Goal: Task Accomplishment & Management: Manage account settings

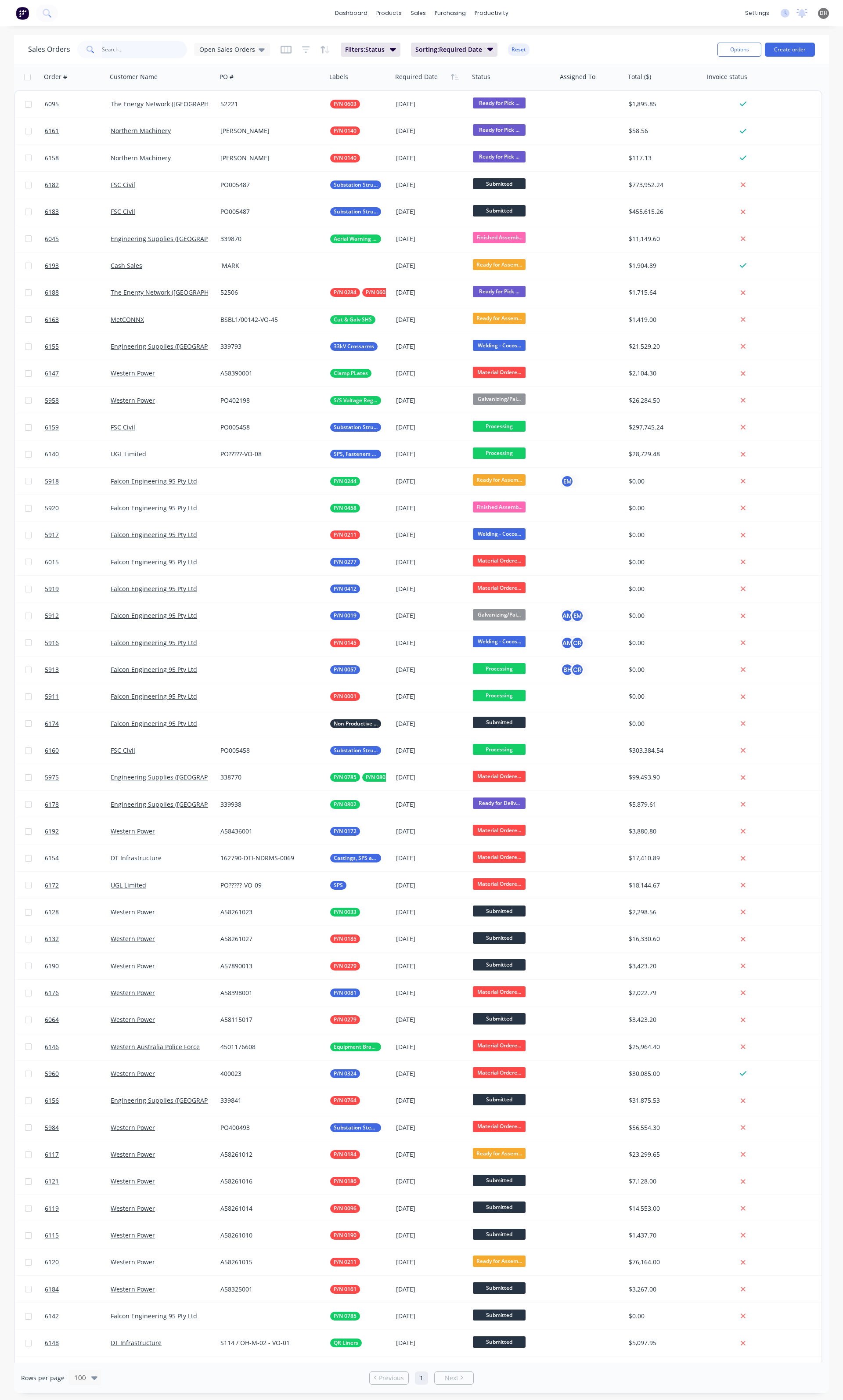
click at [122, 48] on input "text" at bounding box center [145, 49] width 86 height 17
type input "0081"
click at [127, 49] on input "text" at bounding box center [145, 49] width 86 height 17
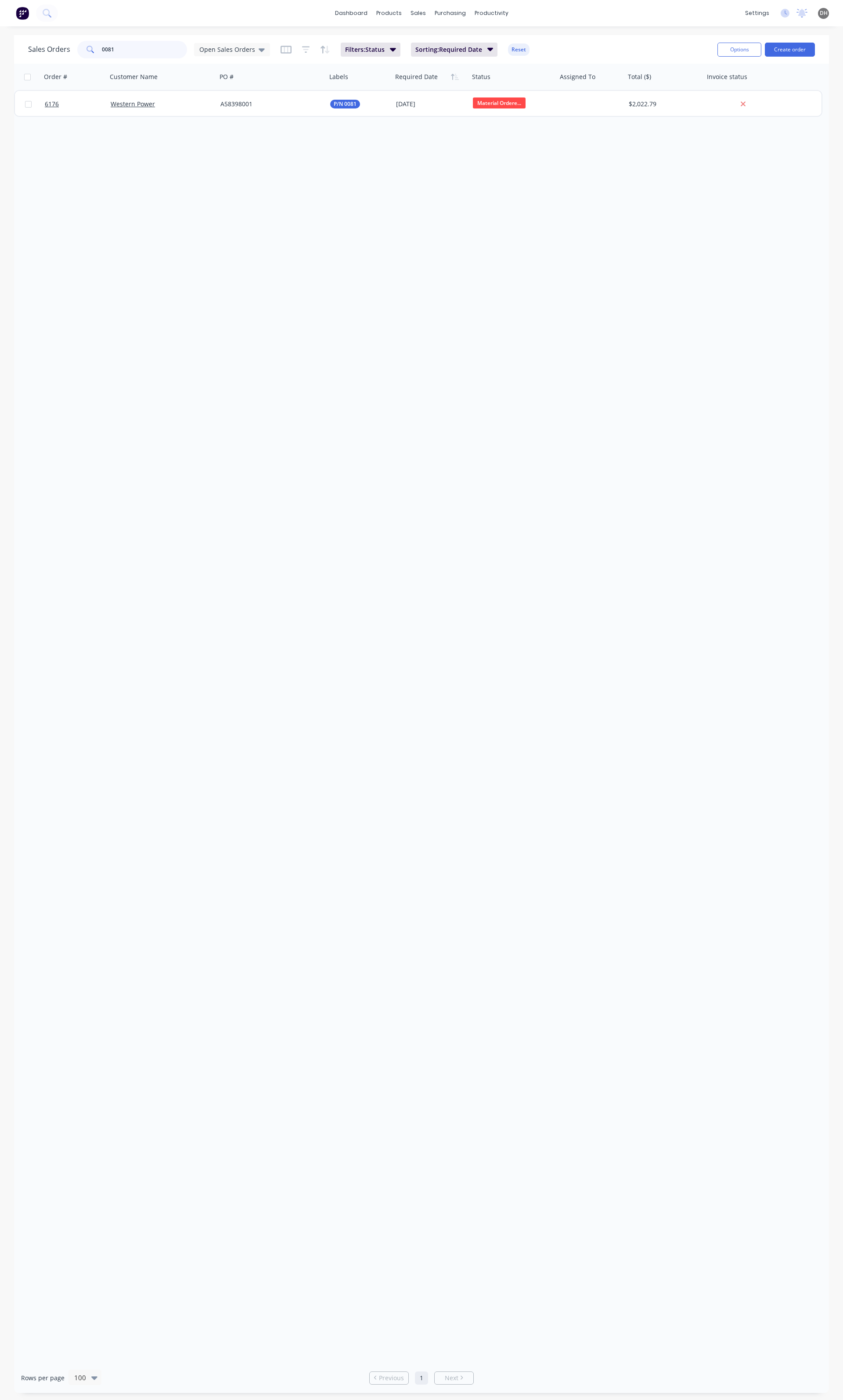
type input "0081"
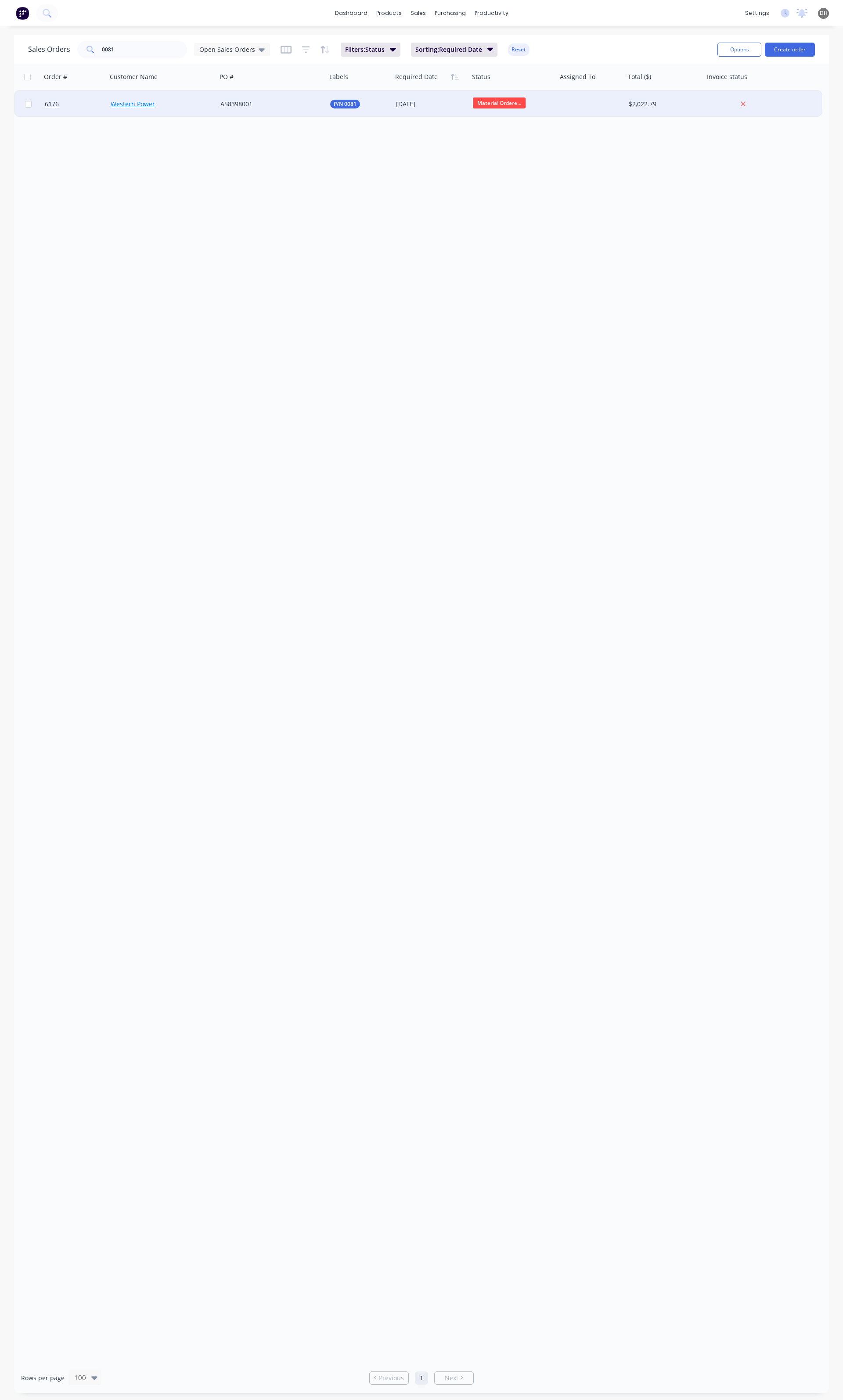
click at [141, 104] on link "Western Power" at bounding box center [133, 103] width 45 height 8
click at [253, 111] on div "A58398001" at bounding box center [272, 104] width 110 height 26
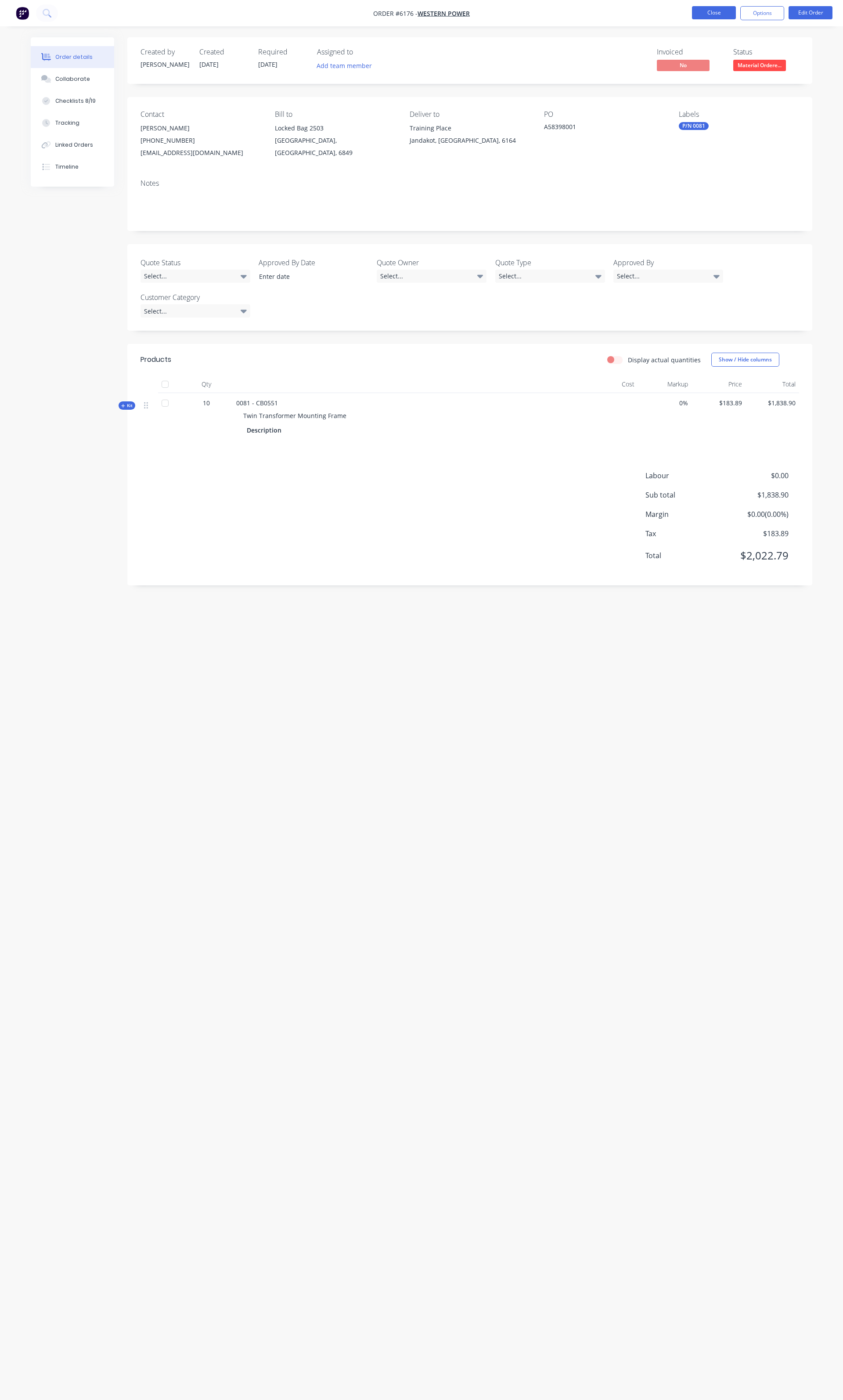
click at [703, 18] on button "Close" at bounding box center [714, 12] width 44 height 13
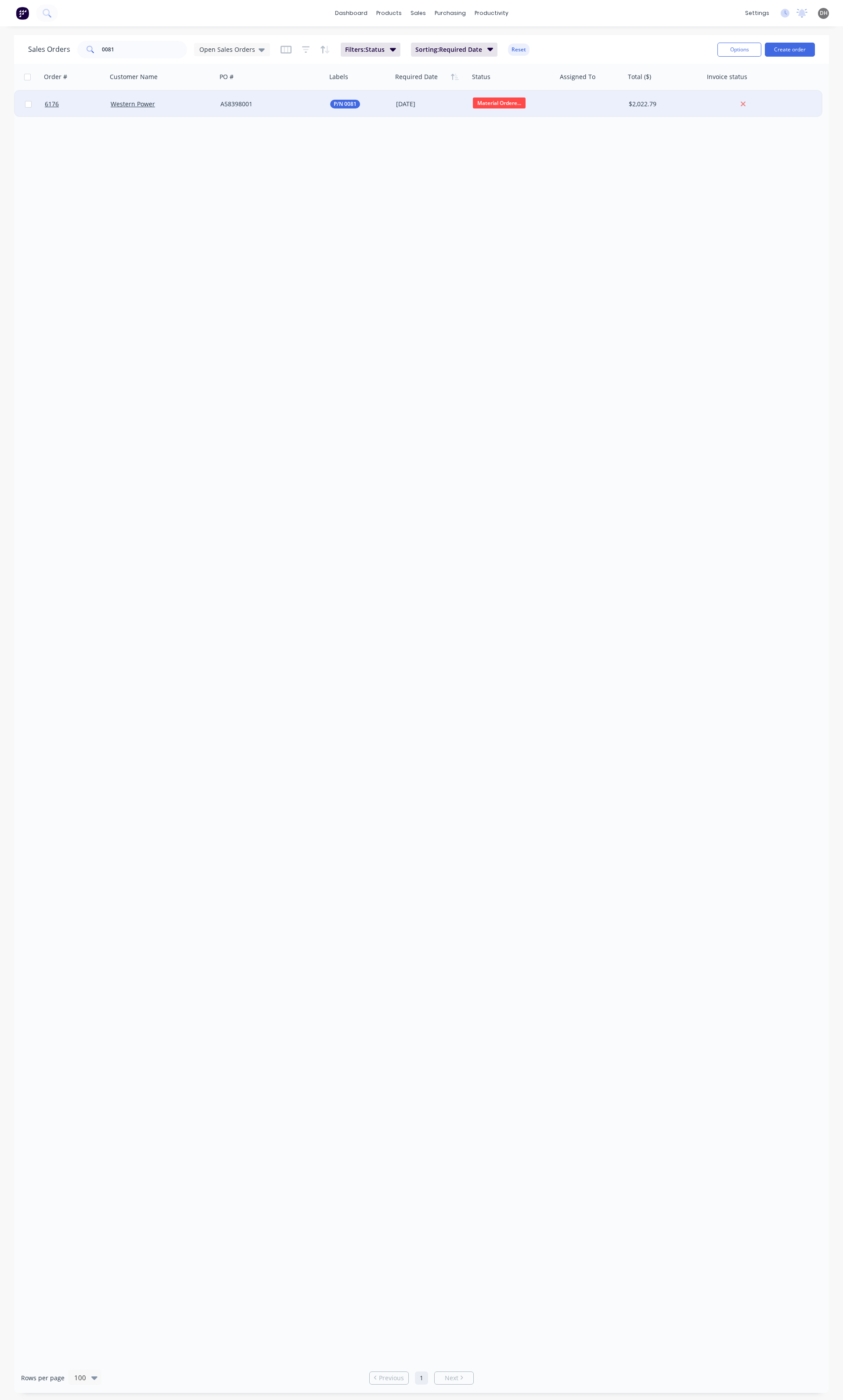
click at [269, 109] on div "A58398001" at bounding box center [272, 104] width 110 height 26
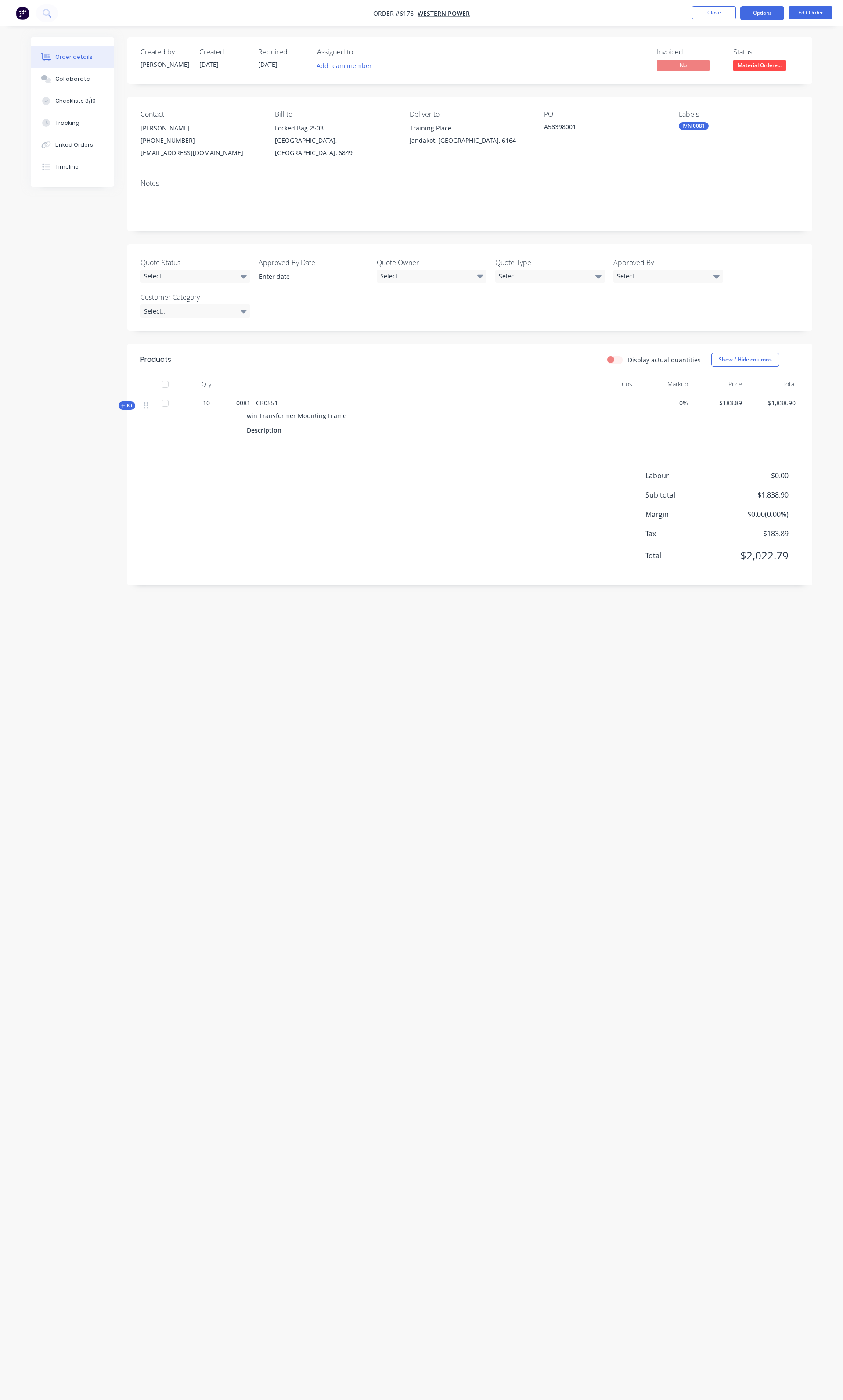
click at [775, 8] on button "Options" at bounding box center [762, 13] width 44 height 14
click at [701, 180] on div "Split Order" at bounding box center [736, 176] width 81 height 12
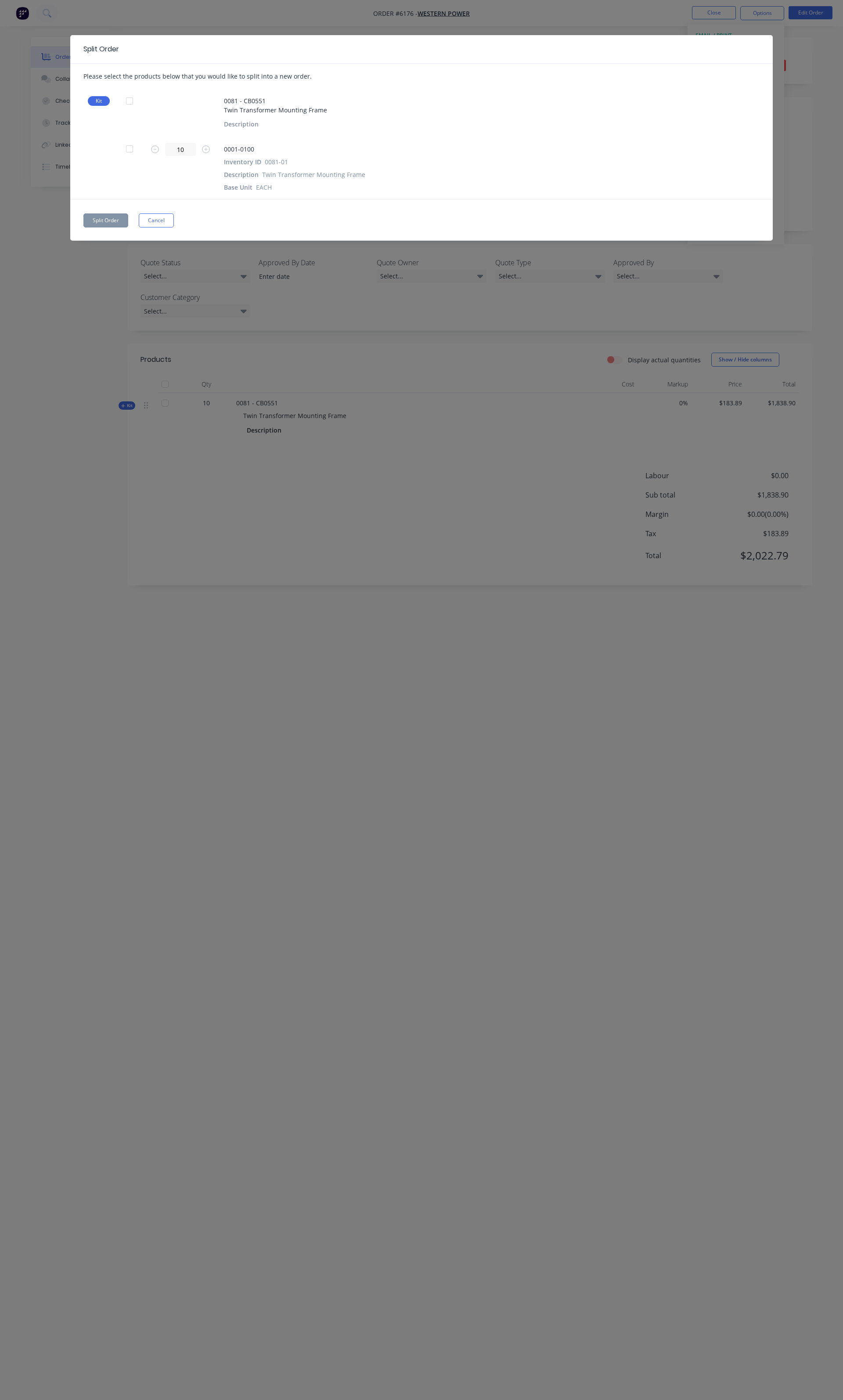
click at [131, 100] on div at bounding box center [129, 101] width 17 height 17
click at [168, 148] on input "10" at bounding box center [180, 149] width 31 height 13
type input "5"
click at [101, 222] on button "Split Order" at bounding box center [106, 221] width 45 height 14
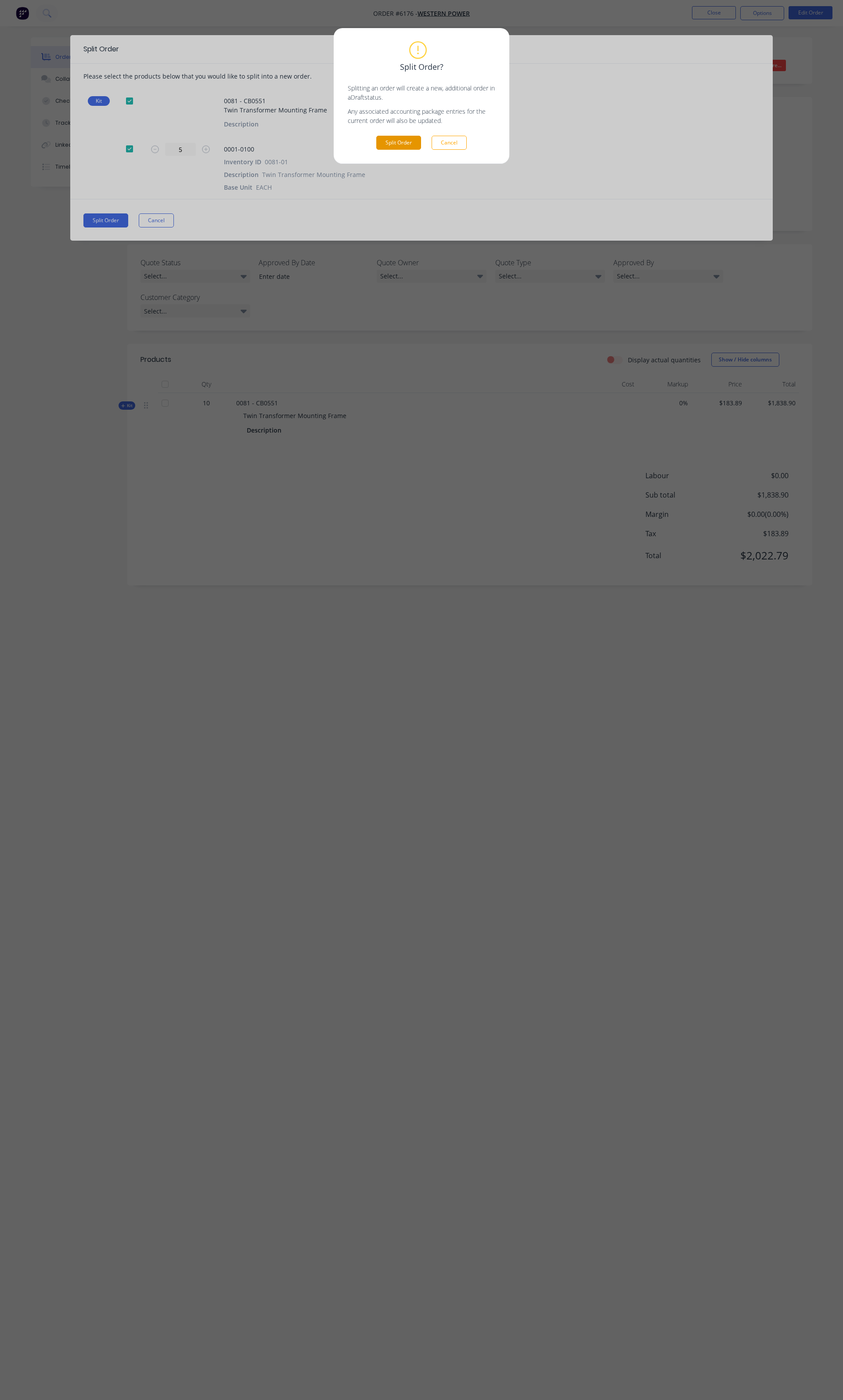
click at [417, 141] on button "Split Order" at bounding box center [398, 143] width 45 height 14
click at [436, 132] on div "Split Order? Splitting an order will create a new, additional order in a Draft …" at bounding box center [421, 96] width 147 height 108
click at [438, 135] on div "Split Order? Splitting an order will create a new, additional order in a Draft …" at bounding box center [421, 96] width 147 height 108
click at [442, 146] on button "Cancel" at bounding box center [449, 143] width 35 height 14
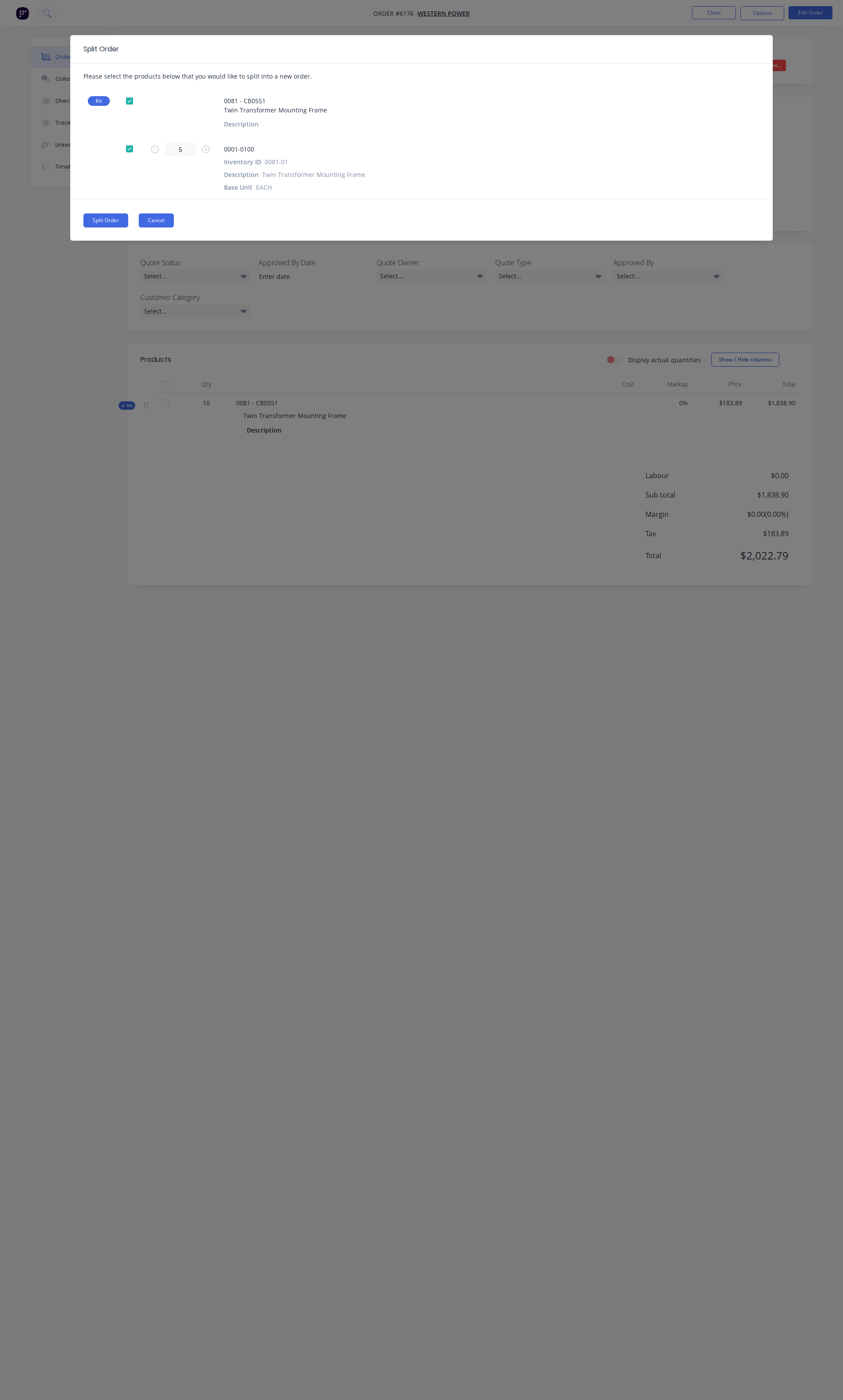
click at [171, 225] on button "Cancel" at bounding box center [156, 221] width 35 height 14
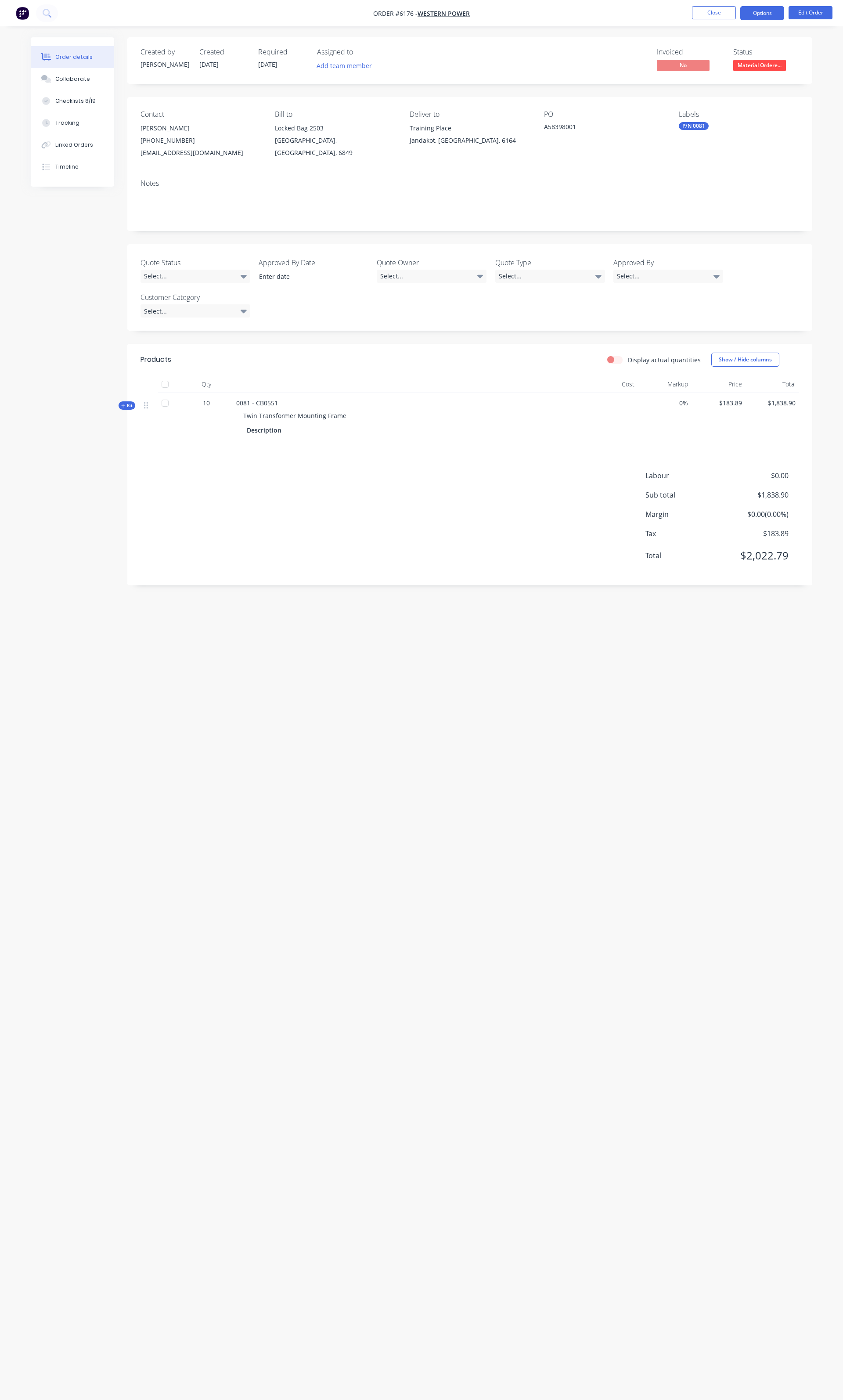
click at [753, 15] on button "Options" at bounding box center [762, 13] width 44 height 14
click at [803, 16] on button "Edit Order" at bounding box center [810, 12] width 44 height 13
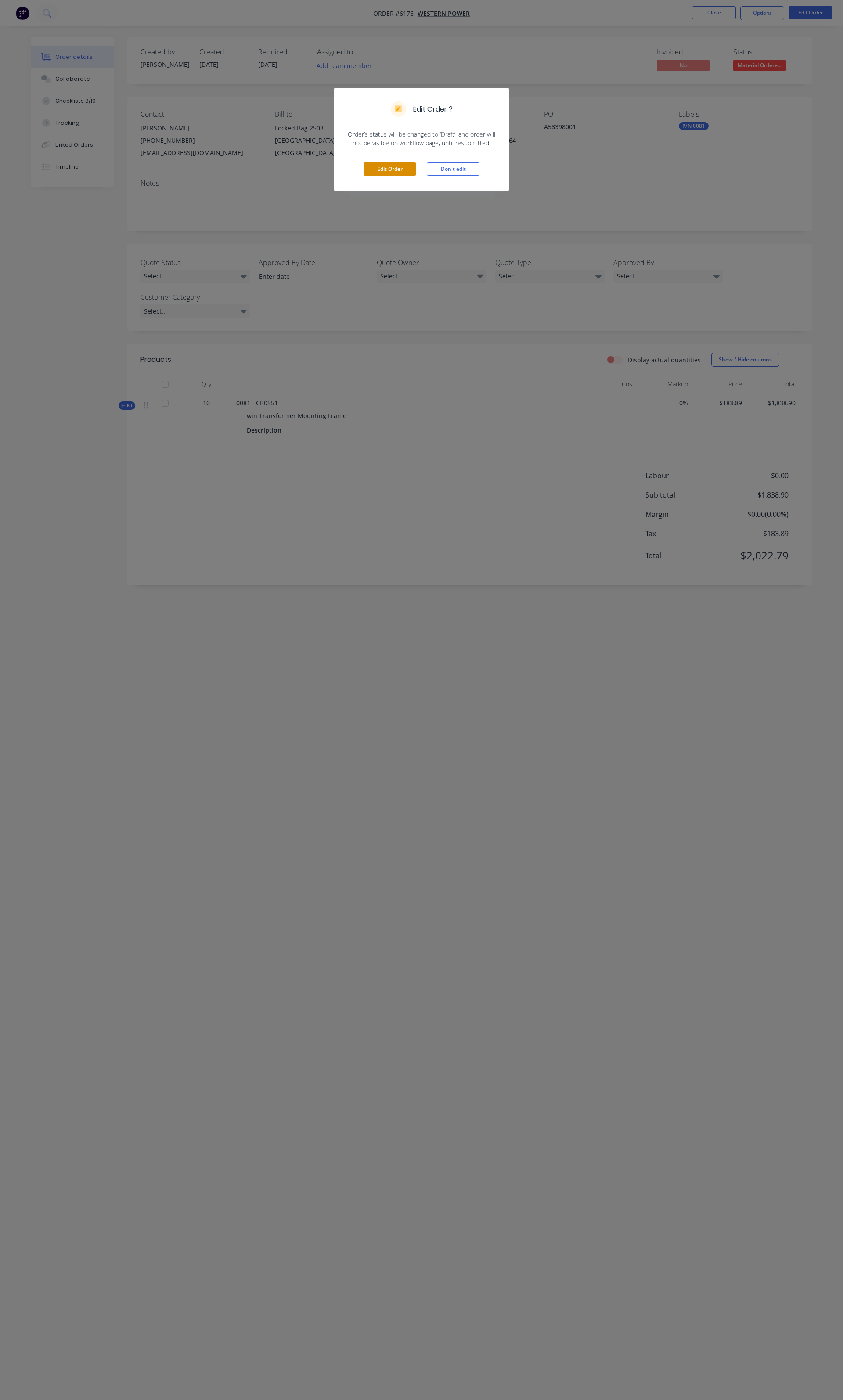
click at [395, 171] on button "Edit Order" at bounding box center [390, 169] width 53 height 13
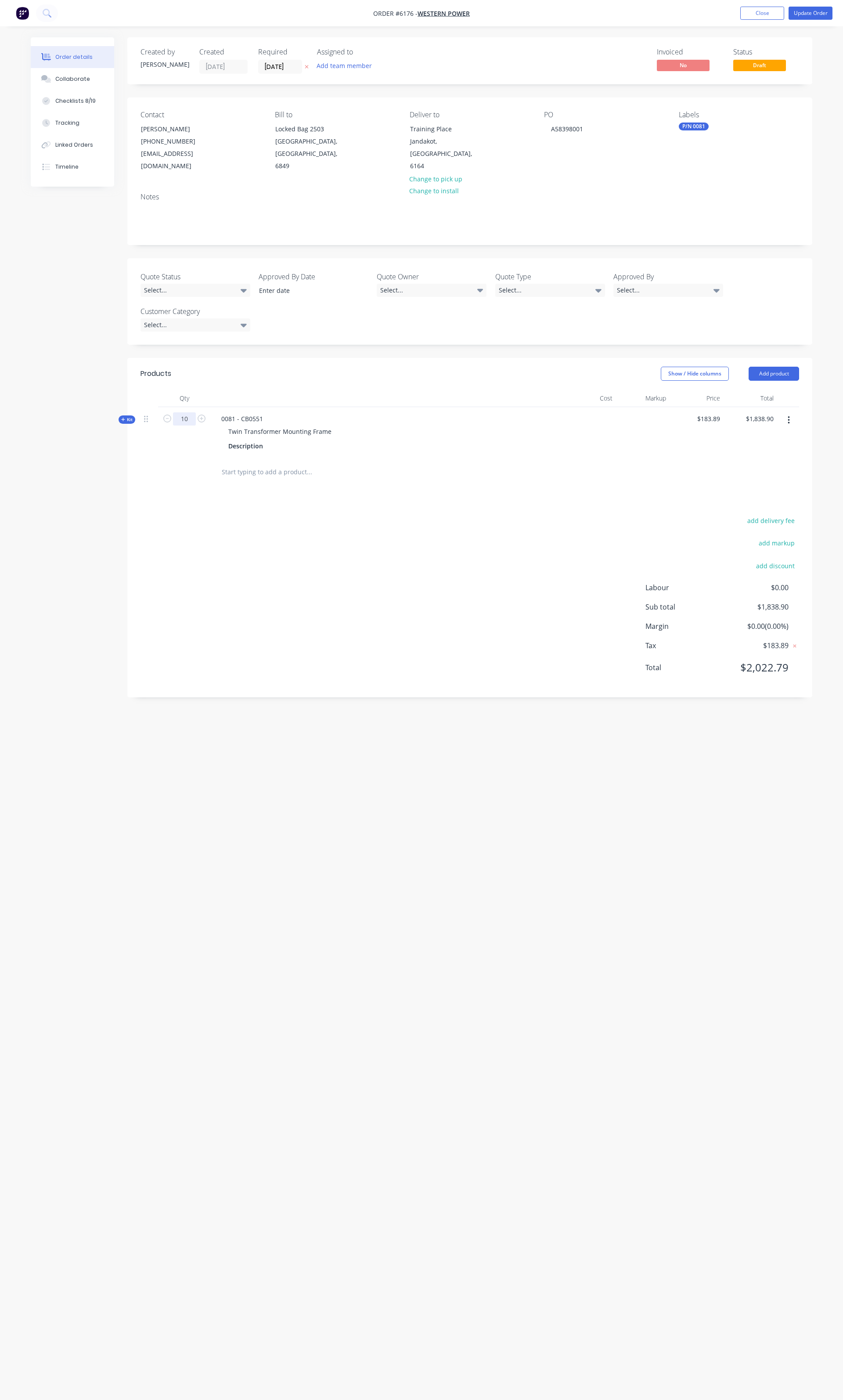
click at [186, 412] on input "10" at bounding box center [184, 419] width 23 height 13
type input "5"
type input "$919.45"
click at [791, 14] on button "Update Order" at bounding box center [810, 13] width 44 height 13
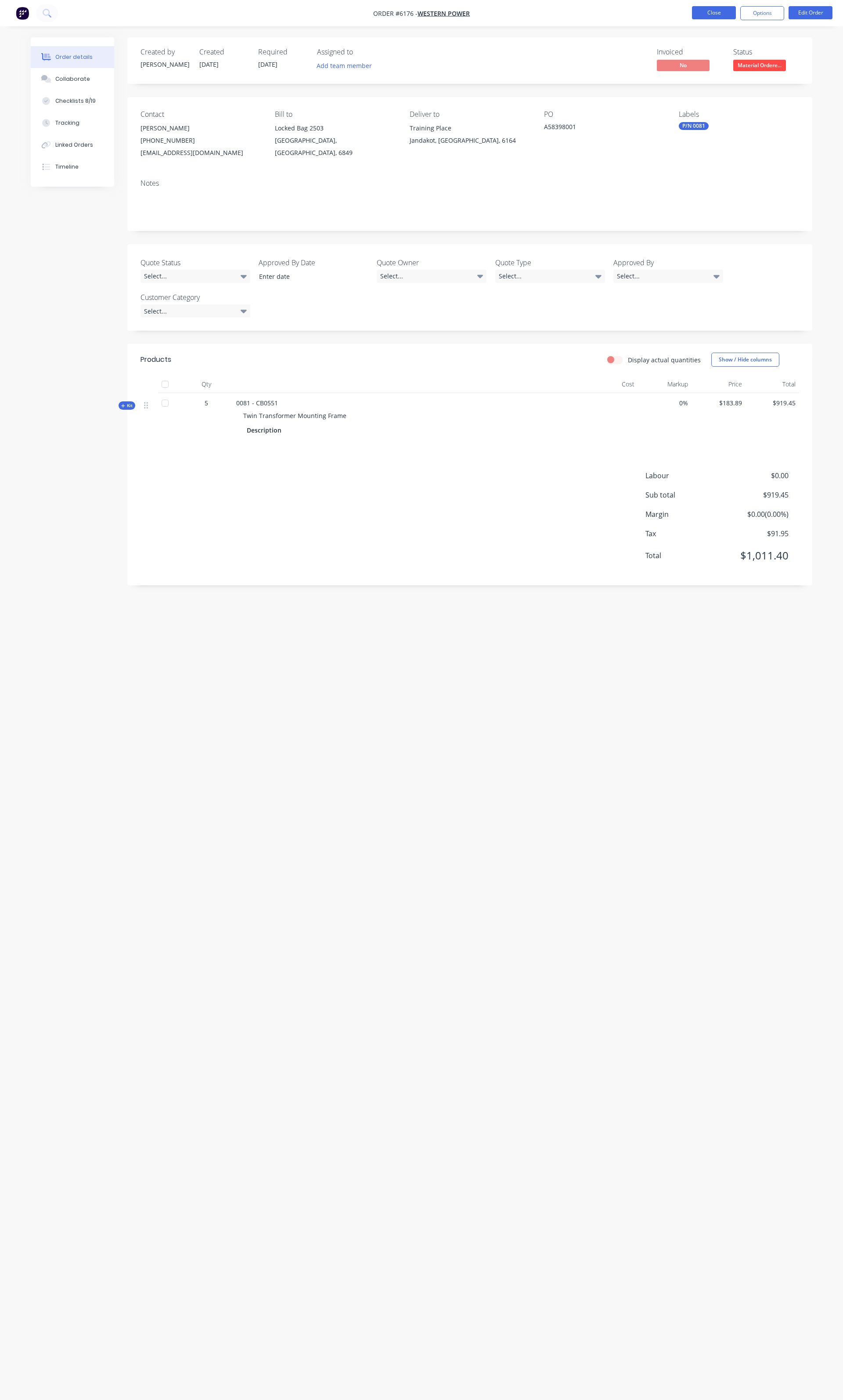
click at [710, 18] on button "Close" at bounding box center [714, 12] width 44 height 13
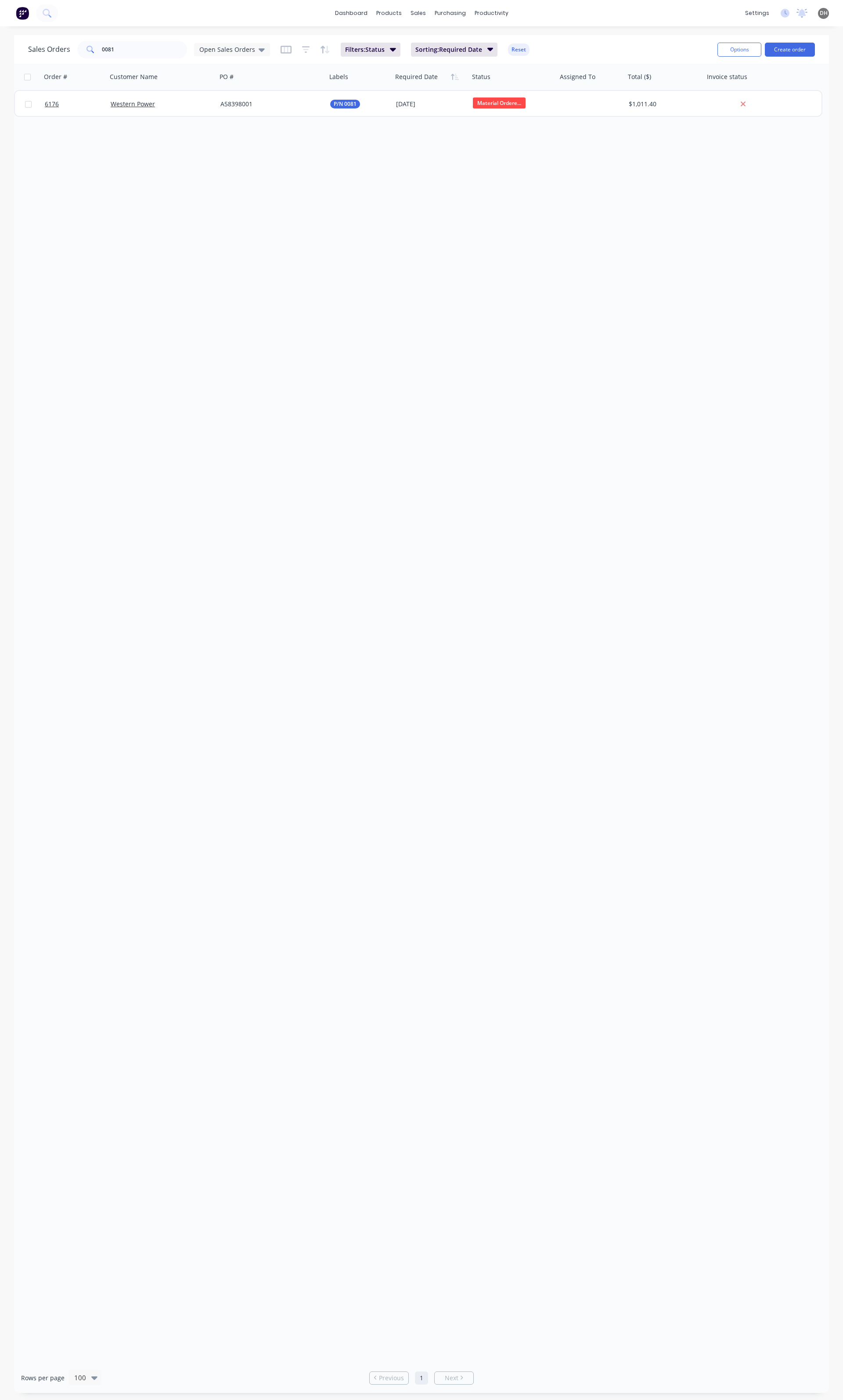
click at [134, 60] on div "Sales Orders 0081 Open Sales Orders Filters: Status Sorting: Required Date Reset" at bounding box center [370, 49] width 683 height 22
click at [133, 55] on input "0081" at bounding box center [145, 49] width 86 height 17
type input "0081"
click at [199, 43] on div "Open Sales Orders" at bounding box center [232, 49] width 76 height 13
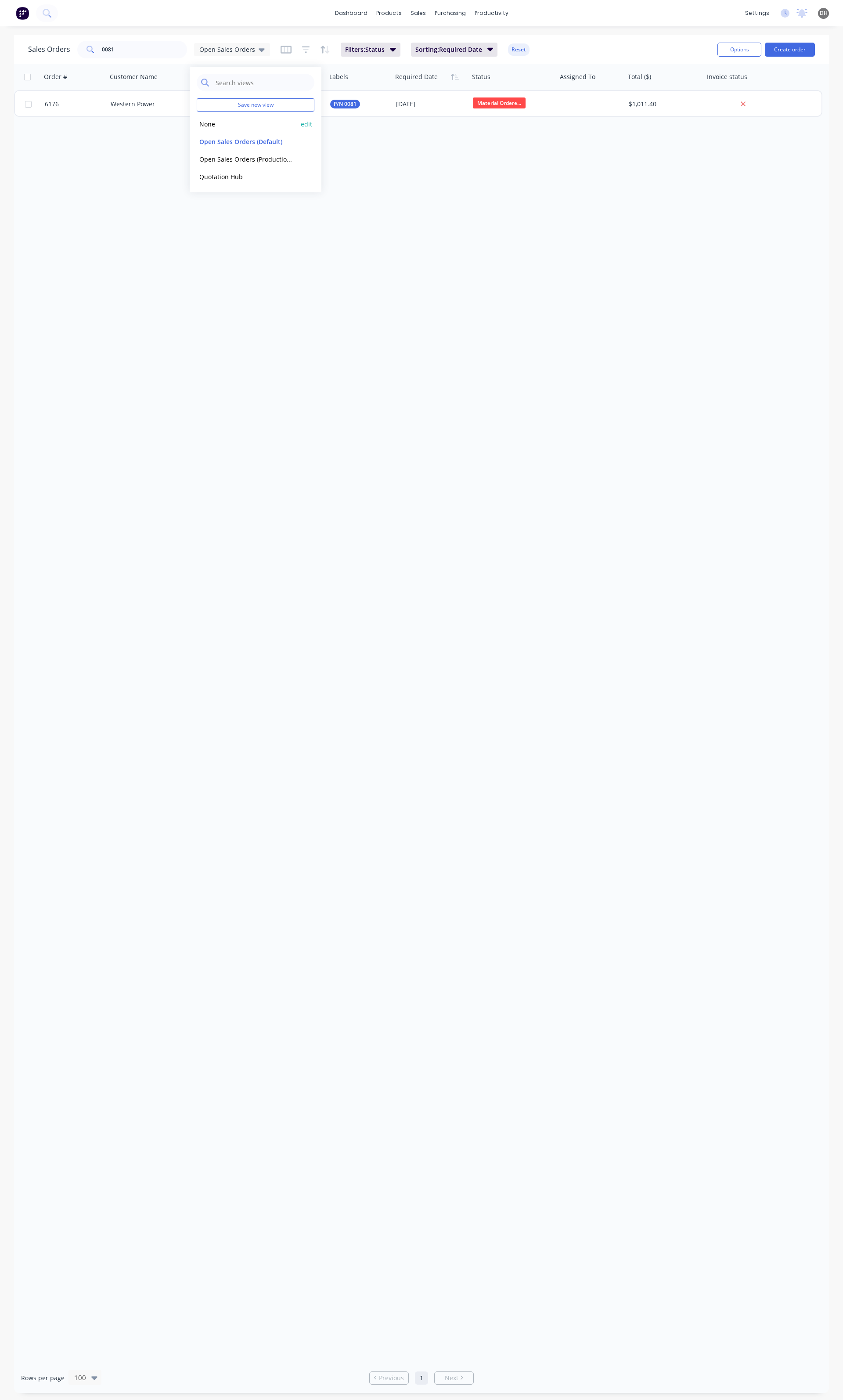
click at [217, 120] on button "None" at bounding box center [247, 124] width 100 height 10
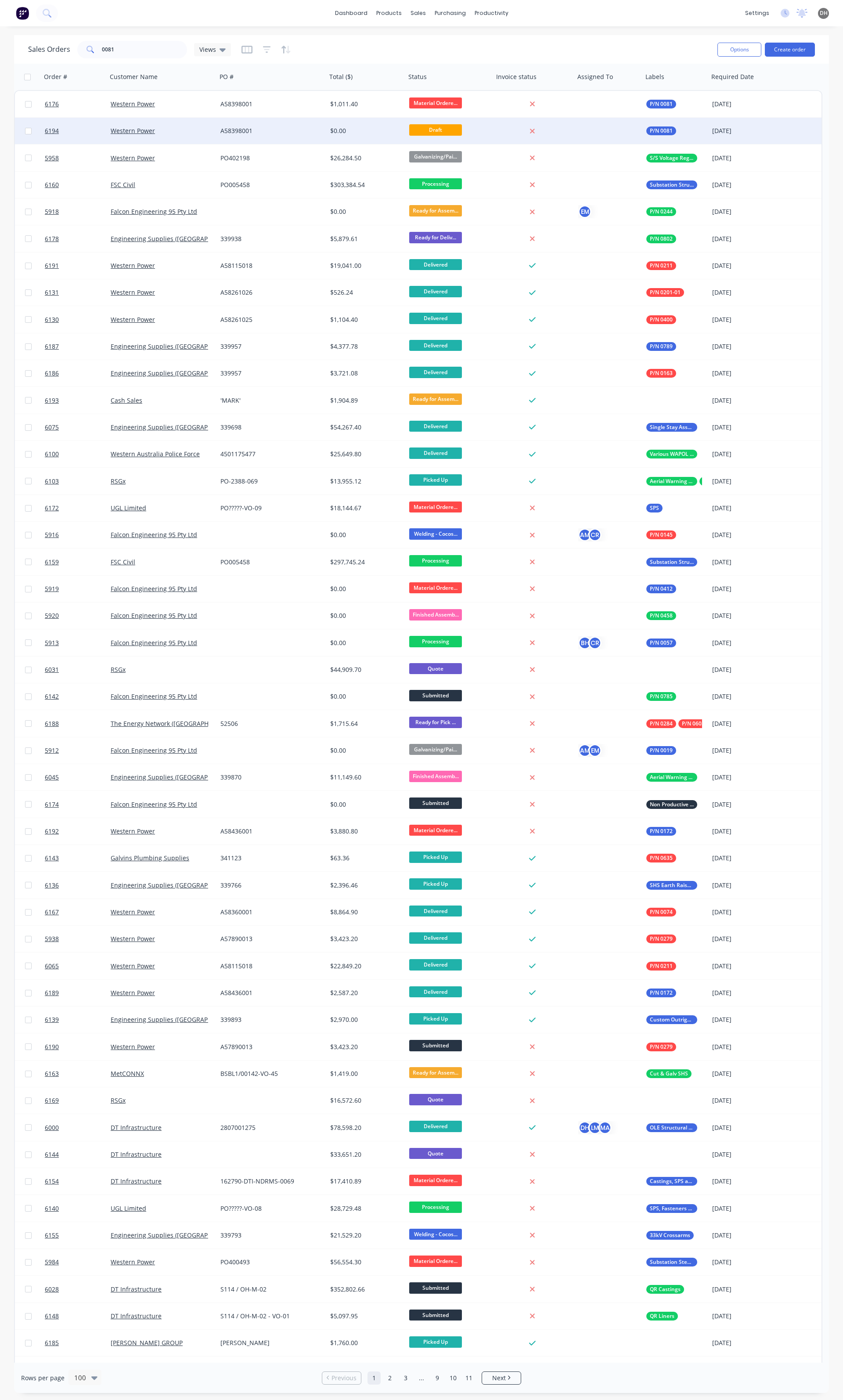
click at [278, 124] on div "A58398001" at bounding box center [272, 131] width 110 height 26
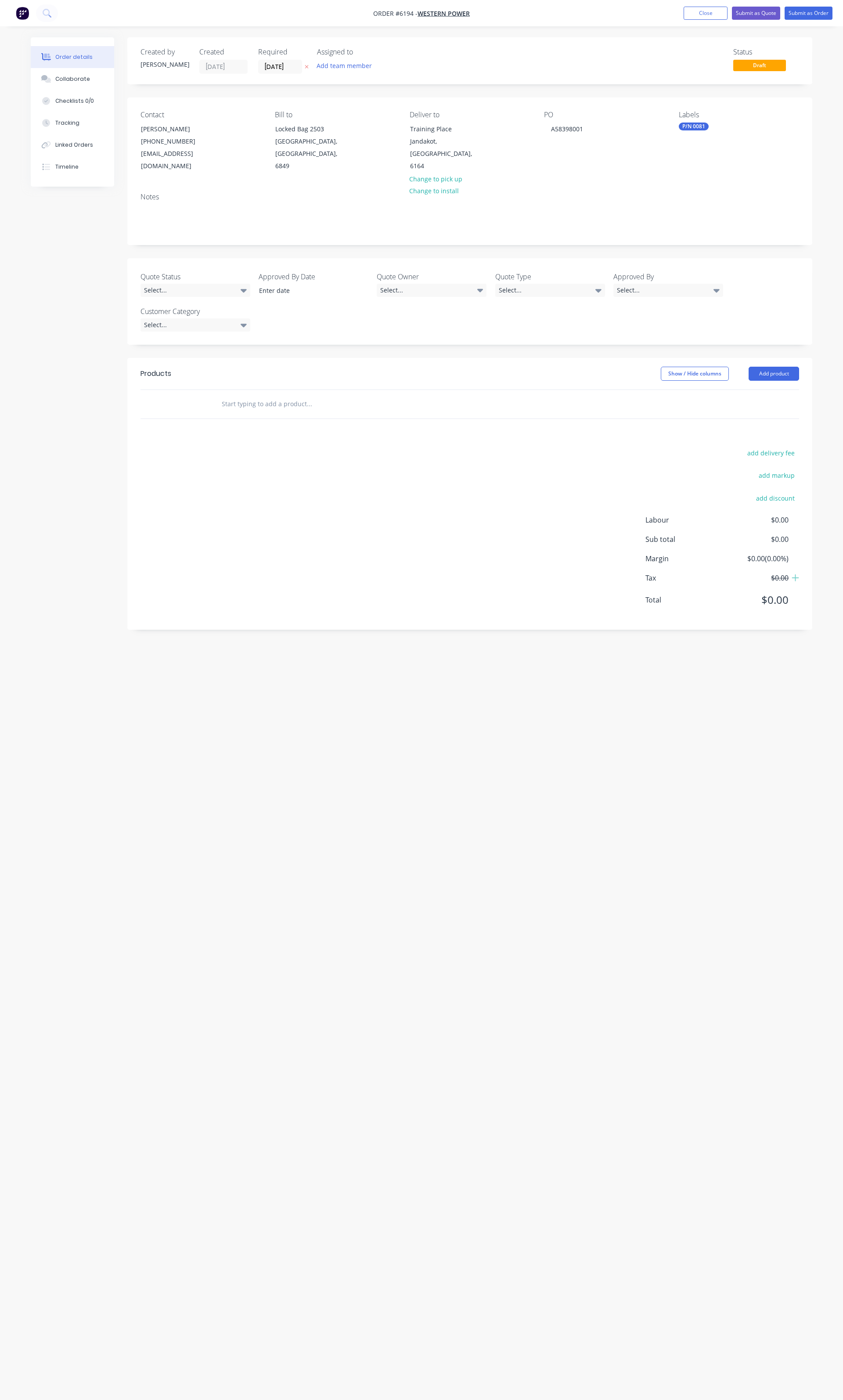
click at [290, 74] on label "15/08/25" at bounding box center [280, 67] width 44 height 14
click at [290, 73] on input "15/08/25" at bounding box center [280, 67] width 43 height 13
click at [380, 90] on icon "Next page" at bounding box center [379, 85] width 10 height 10
click at [306, 148] on div "16" at bounding box center [306, 145] width 13 height 13
type input "16/09/25"
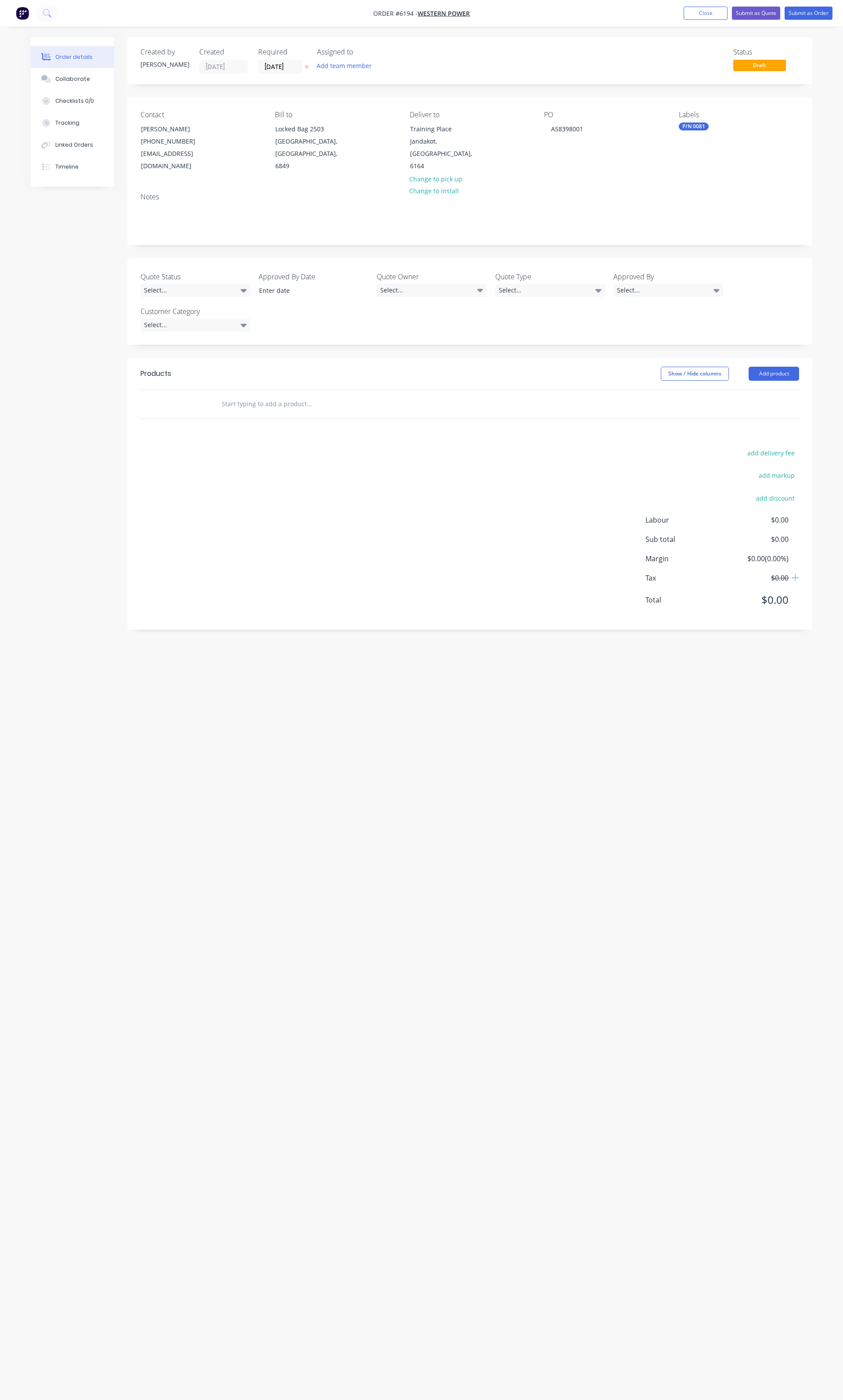
click at [274, 395] on input "text" at bounding box center [309, 404] width 176 height 17
type input "0081"
click at [280, 455] on div "0081 - CB0551 Product" at bounding box center [357, 470] width 264 height 37
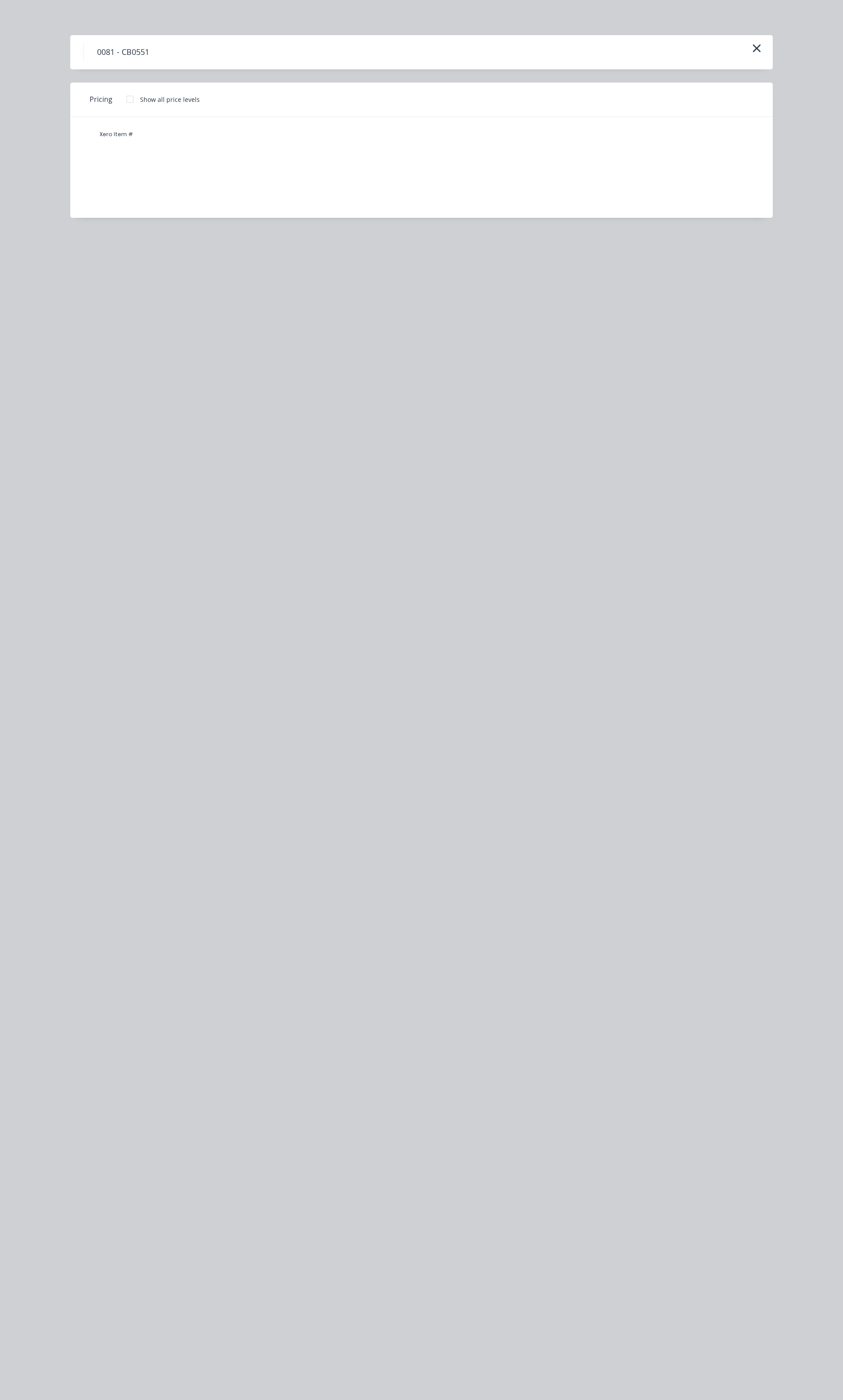
click at [120, 140] on div "Xero Item #" at bounding box center [116, 134] width 53 height 17
click at [140, 162] on div "Xero Item #" at bounding box center [415, 161] width 690 height 88
click at [758, 48] on icon "button" at bounding box center [757, 48] width 8 height 8
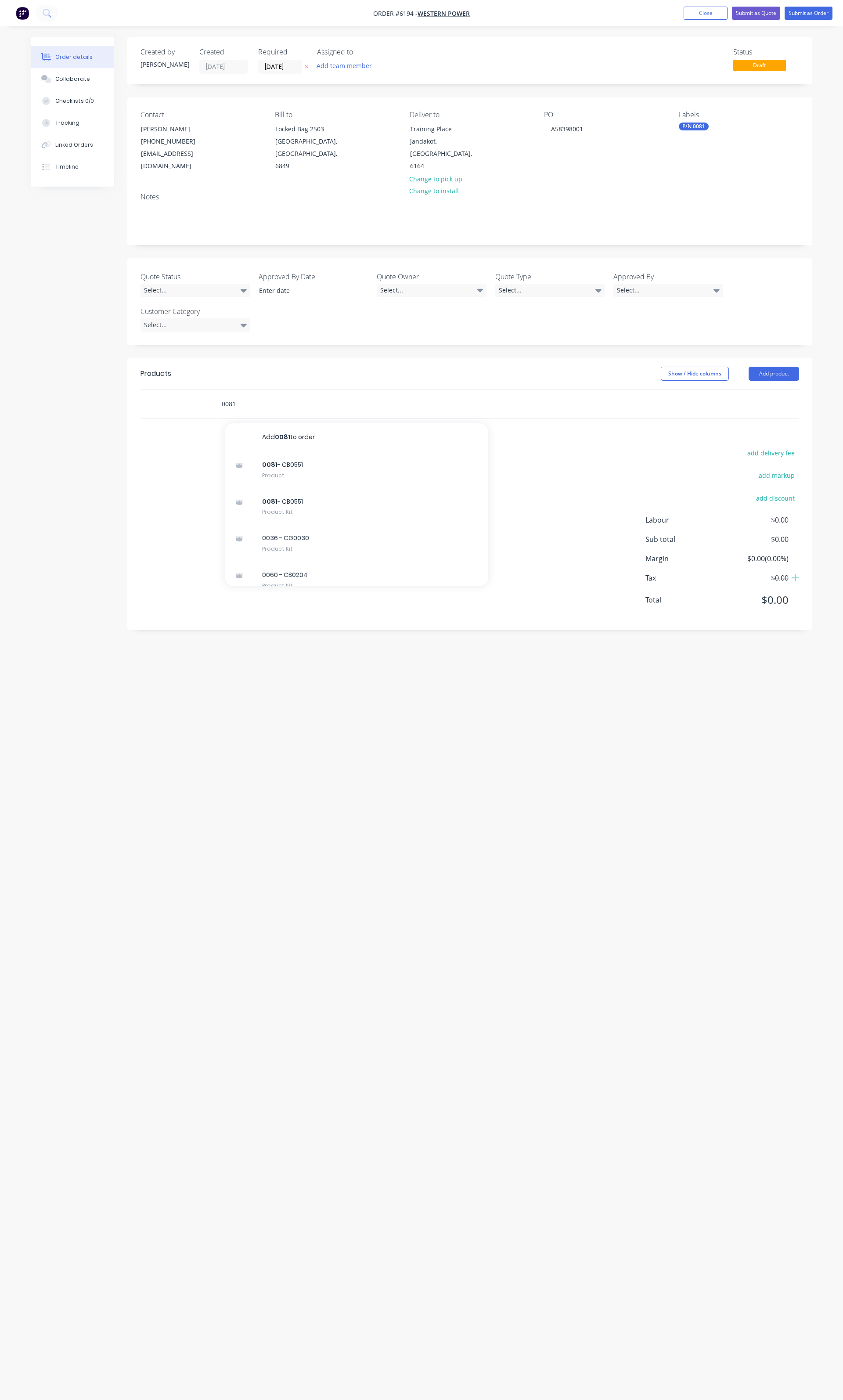
click at [308, 395] on input "0081" at bounding box center [309, 404] width 176 height 17
click at [289, 494] on div "0081 - CB0551 Product Kit" at bounding box center [357, 507] width 264 height 37
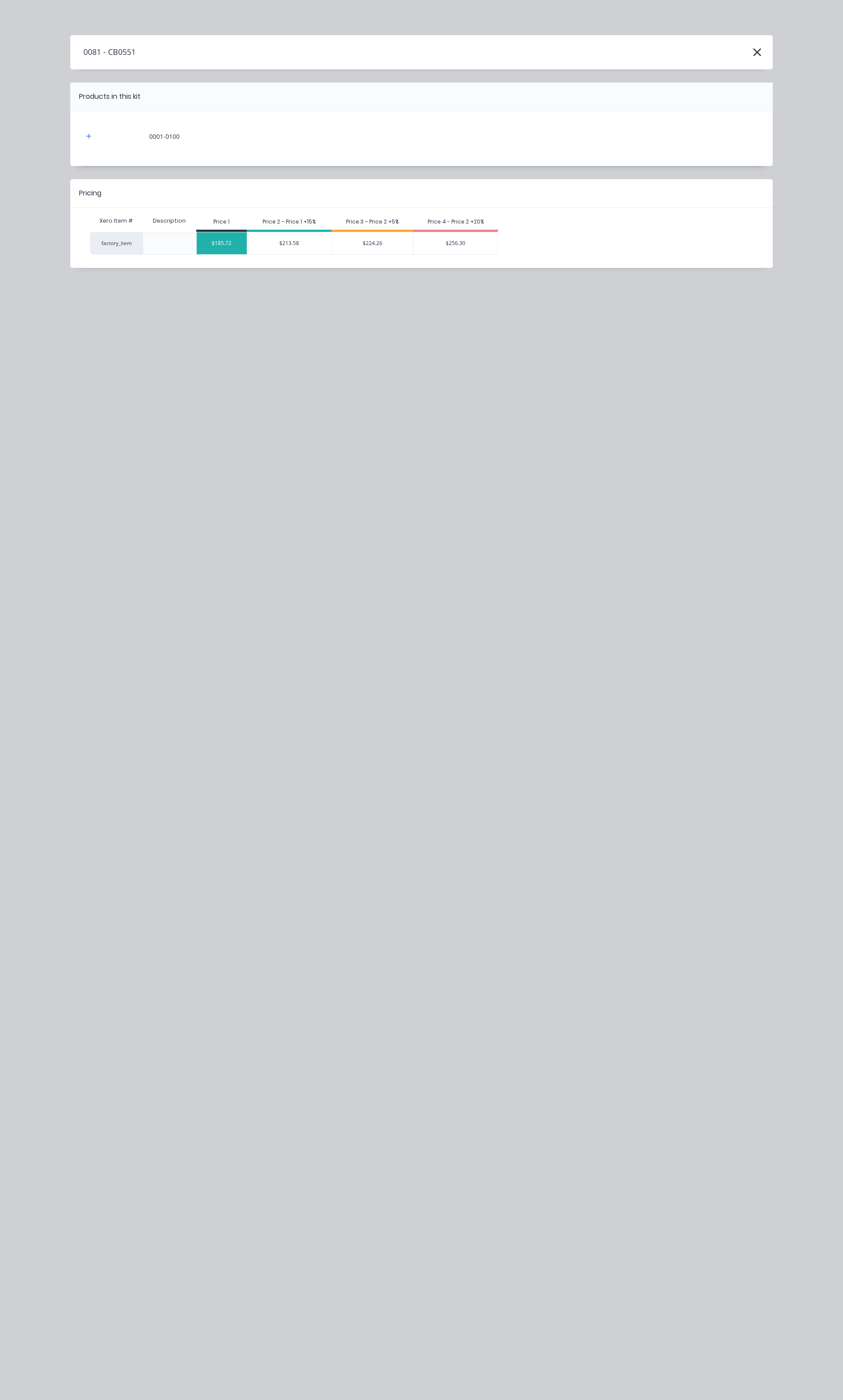
click at [228, 251] on div "$185.72" at bounding box center [222, 243] width 50 height 22
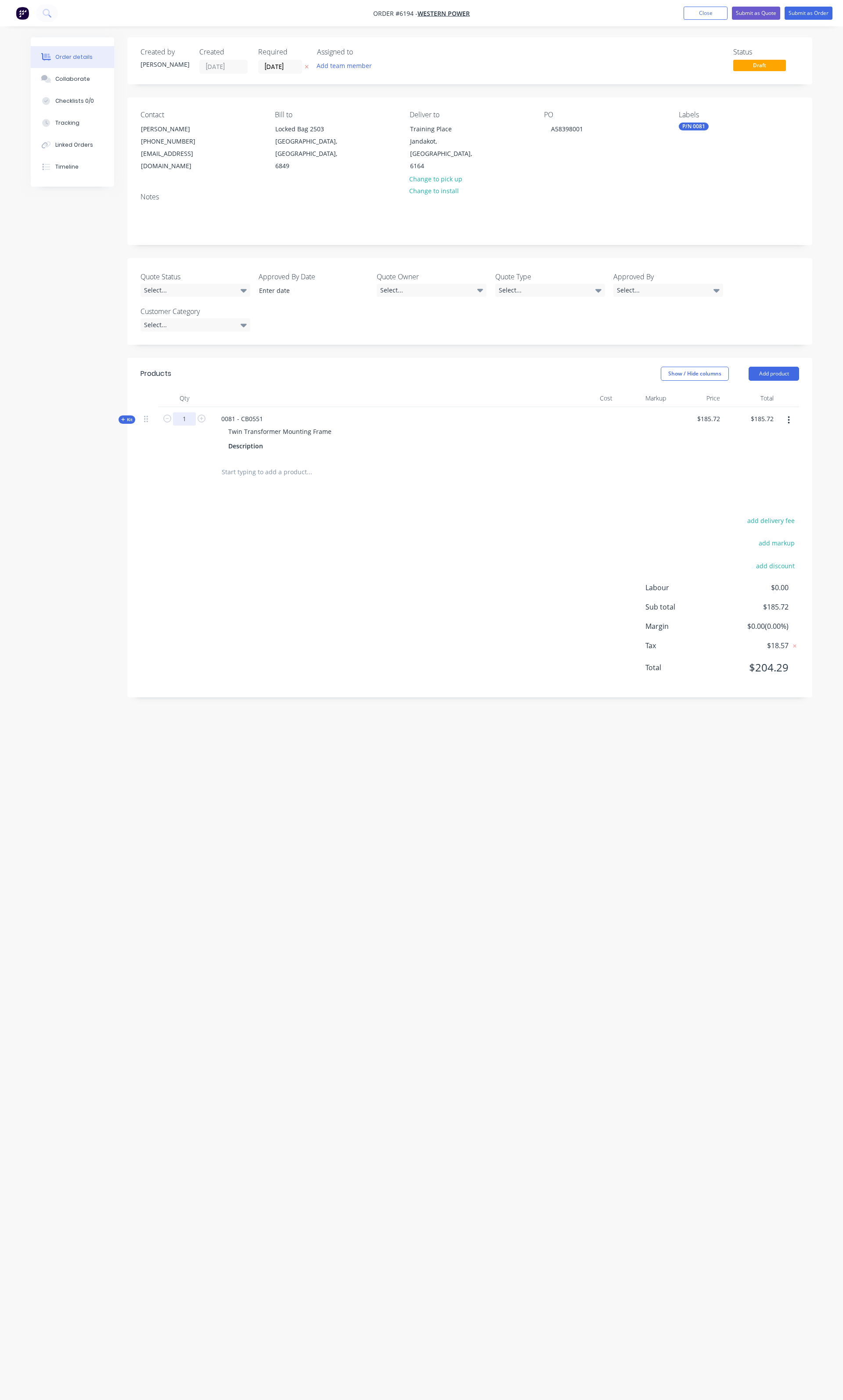
click at [190, 413] on input "1" at bounding box center [184, 419] width 23 height 13
type input "5"
type input "$928.60"
click at [803, 18] on button "Submit as Order" at bounding box center [809, 13] width 48 height 13
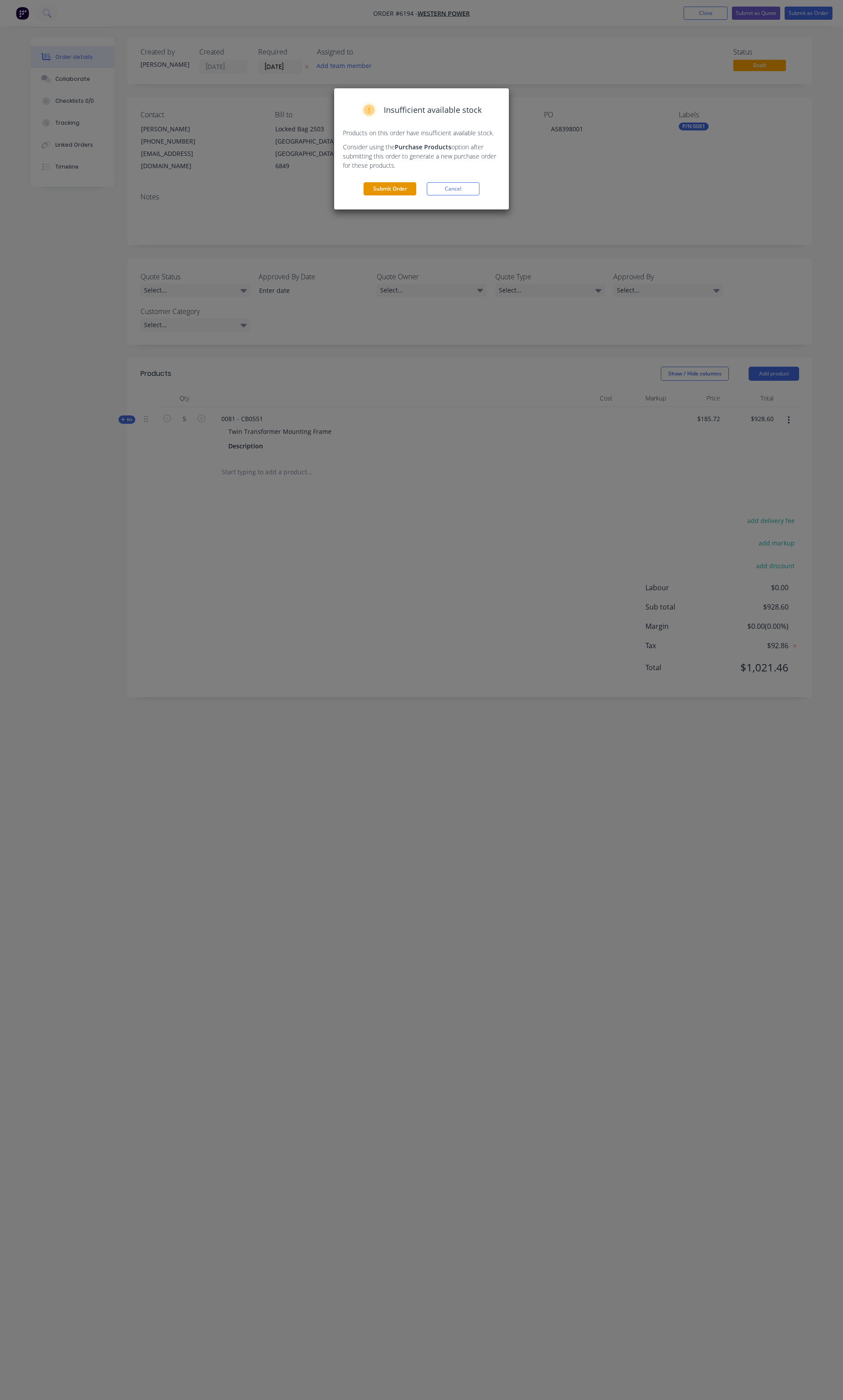
click at [399, 192] on button "Submit Order" at bounding box center [390, 189] width 53 height 13
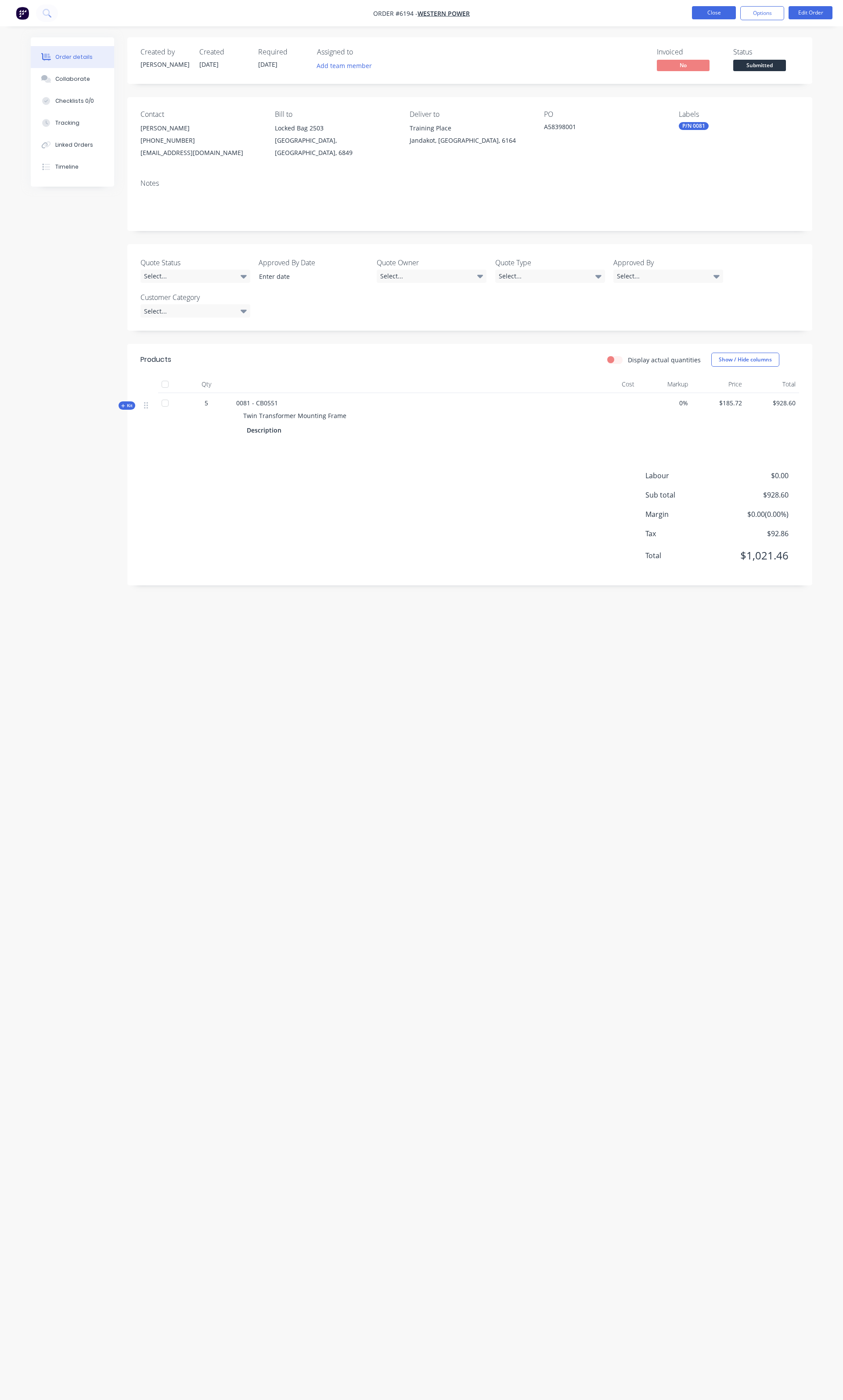
click at [728, 12] on button "Close" at bounding box center [714, 12] width 44 height 13
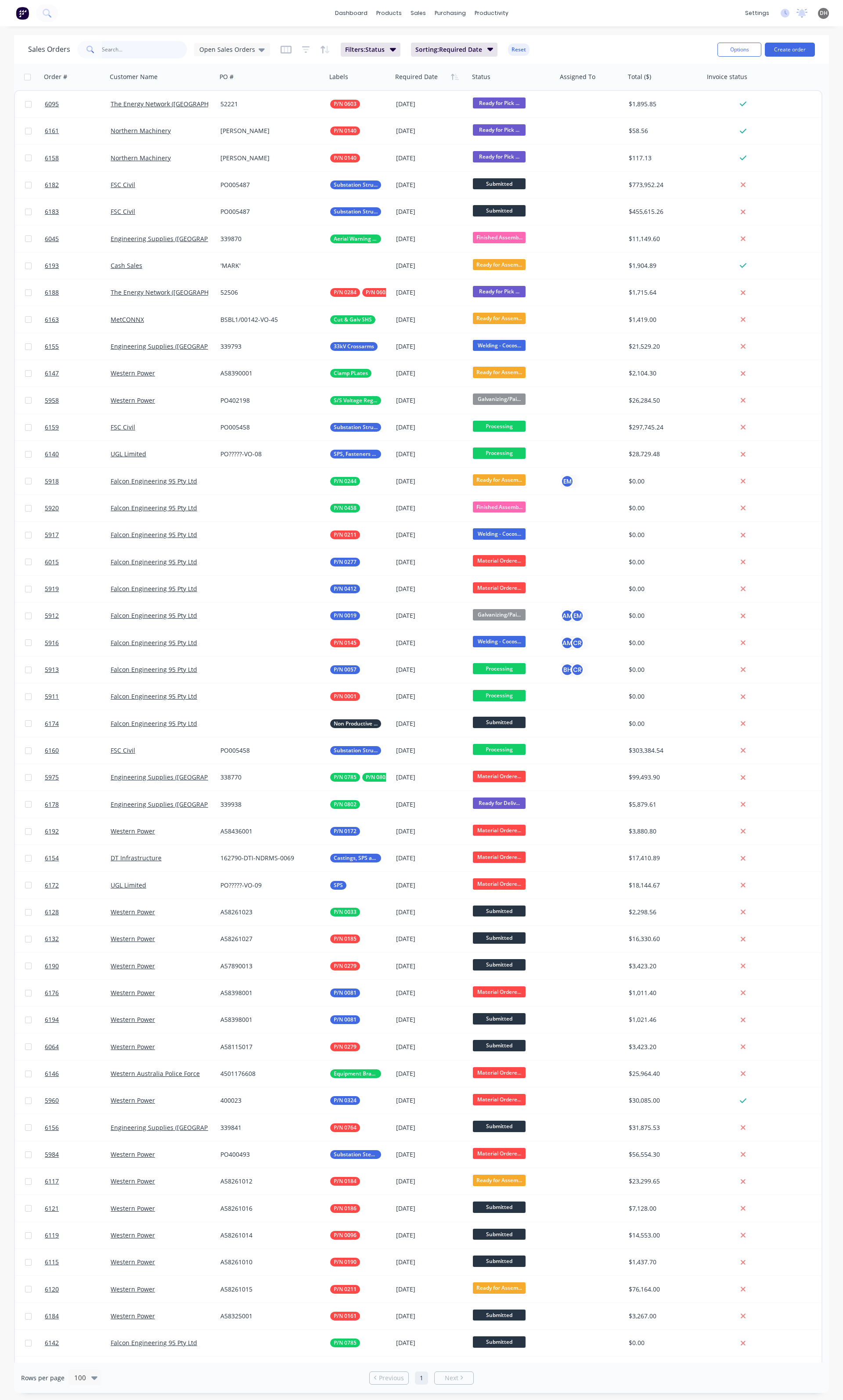
click at [139, 55] on input "text" at bounding box center [145, 49] width 86 height 17
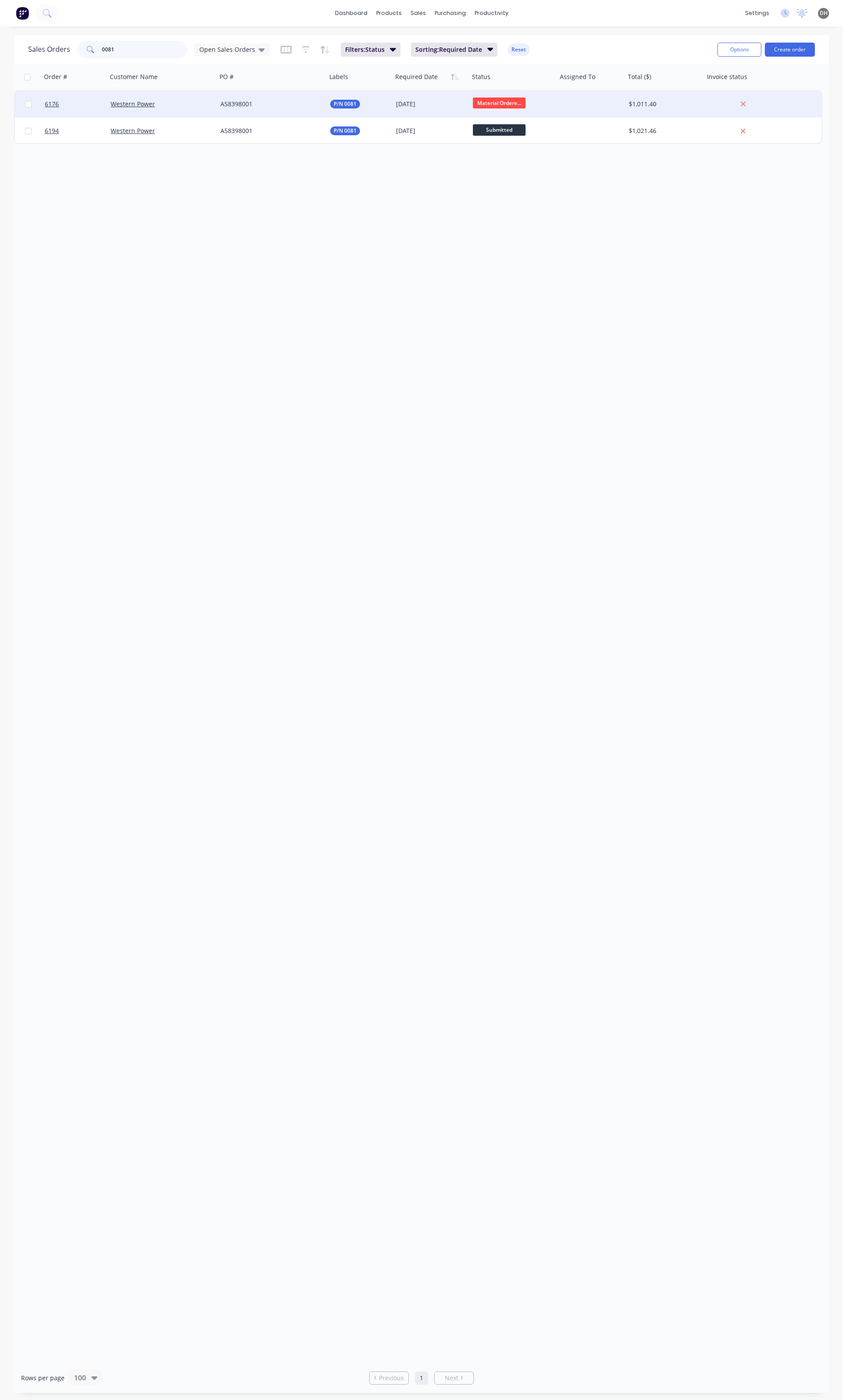
type input "0081"
click at [236, 105] on div "A58398001" at bounding box center [269, 104] width 97 height 9
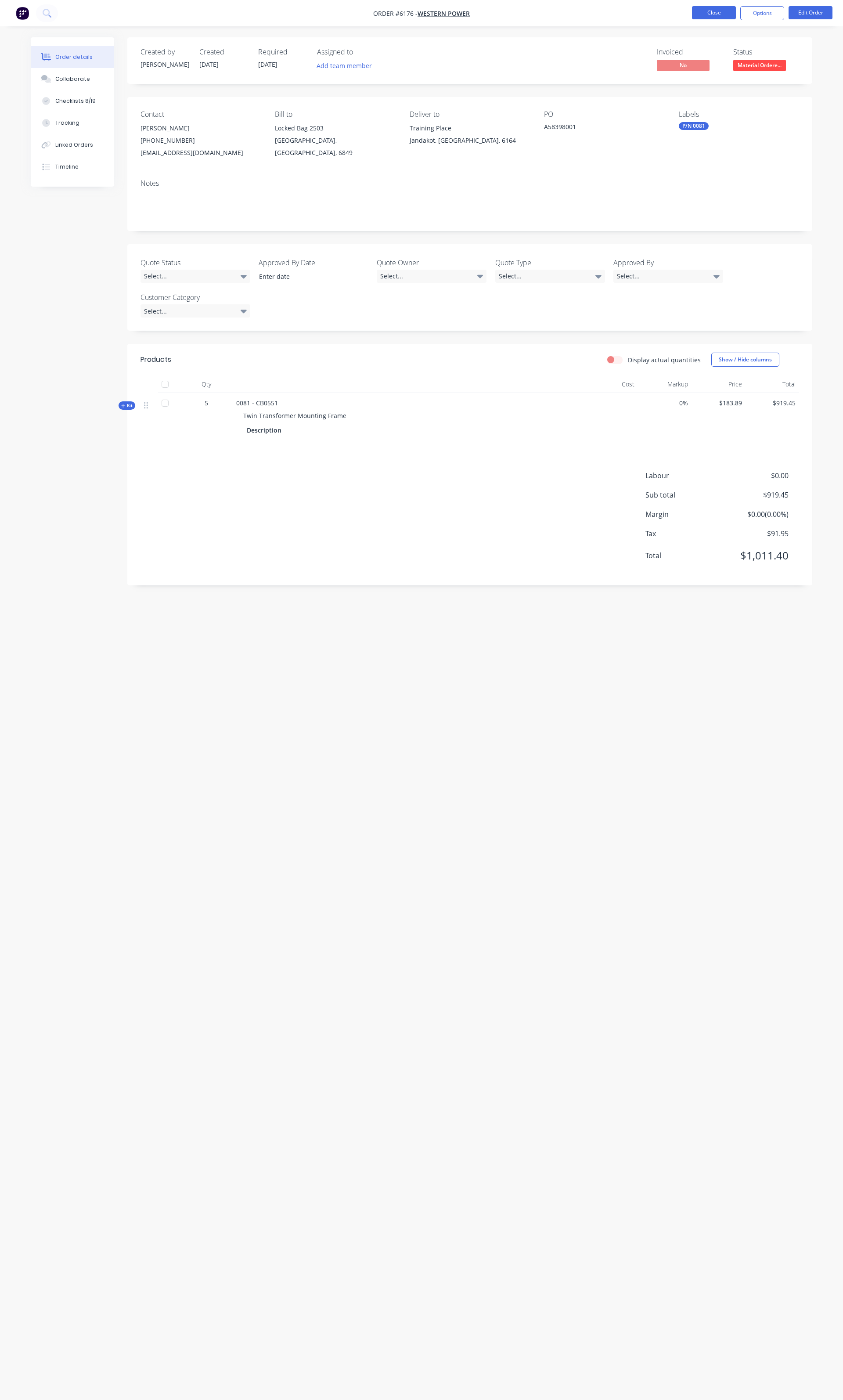
click at [694, 7] on button "Close" at bounding box center [714, 12] width 44 height 13
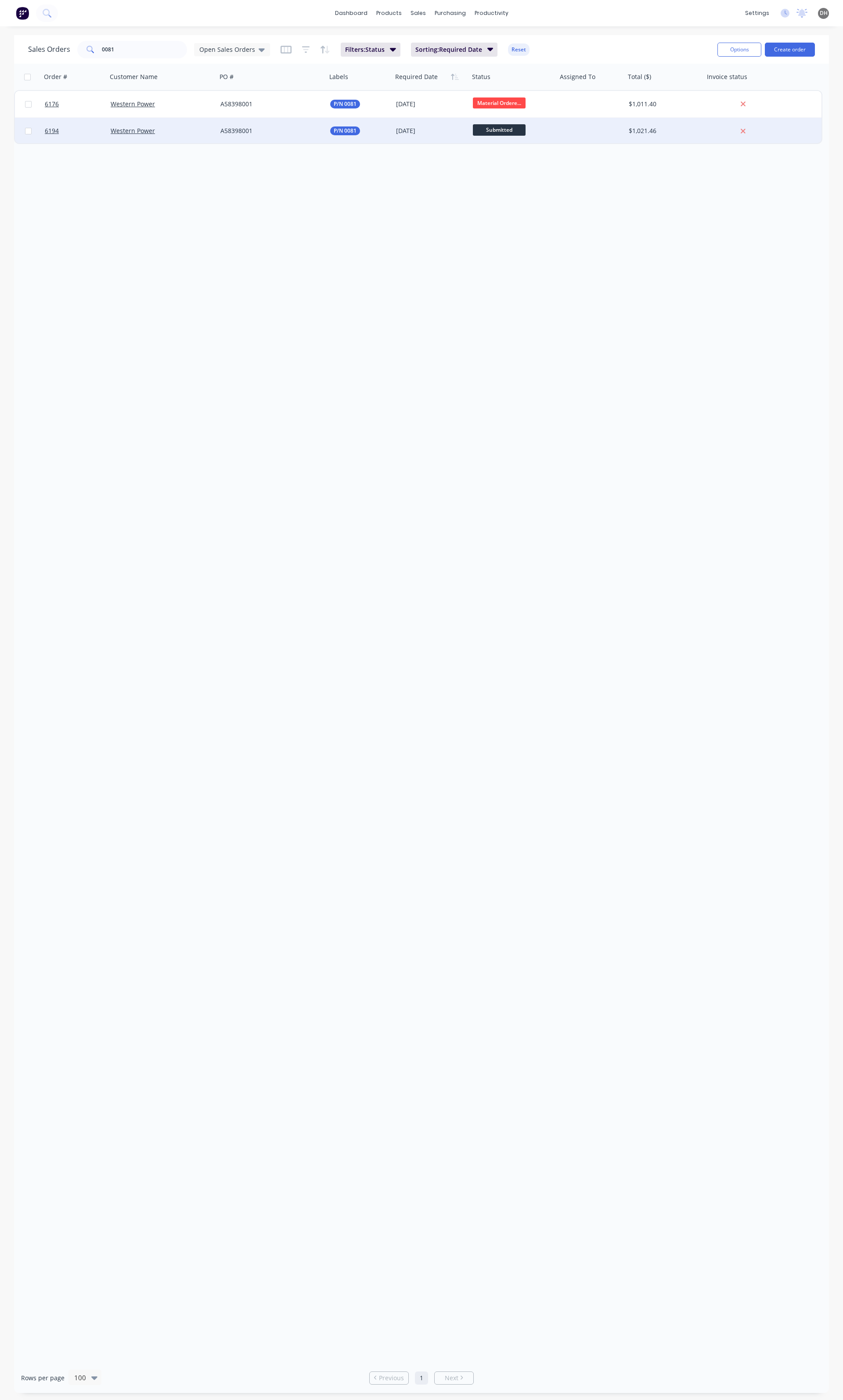
click at [255, 130] on div "A58398001" at bounding box center [269, 131] width 97 height 9
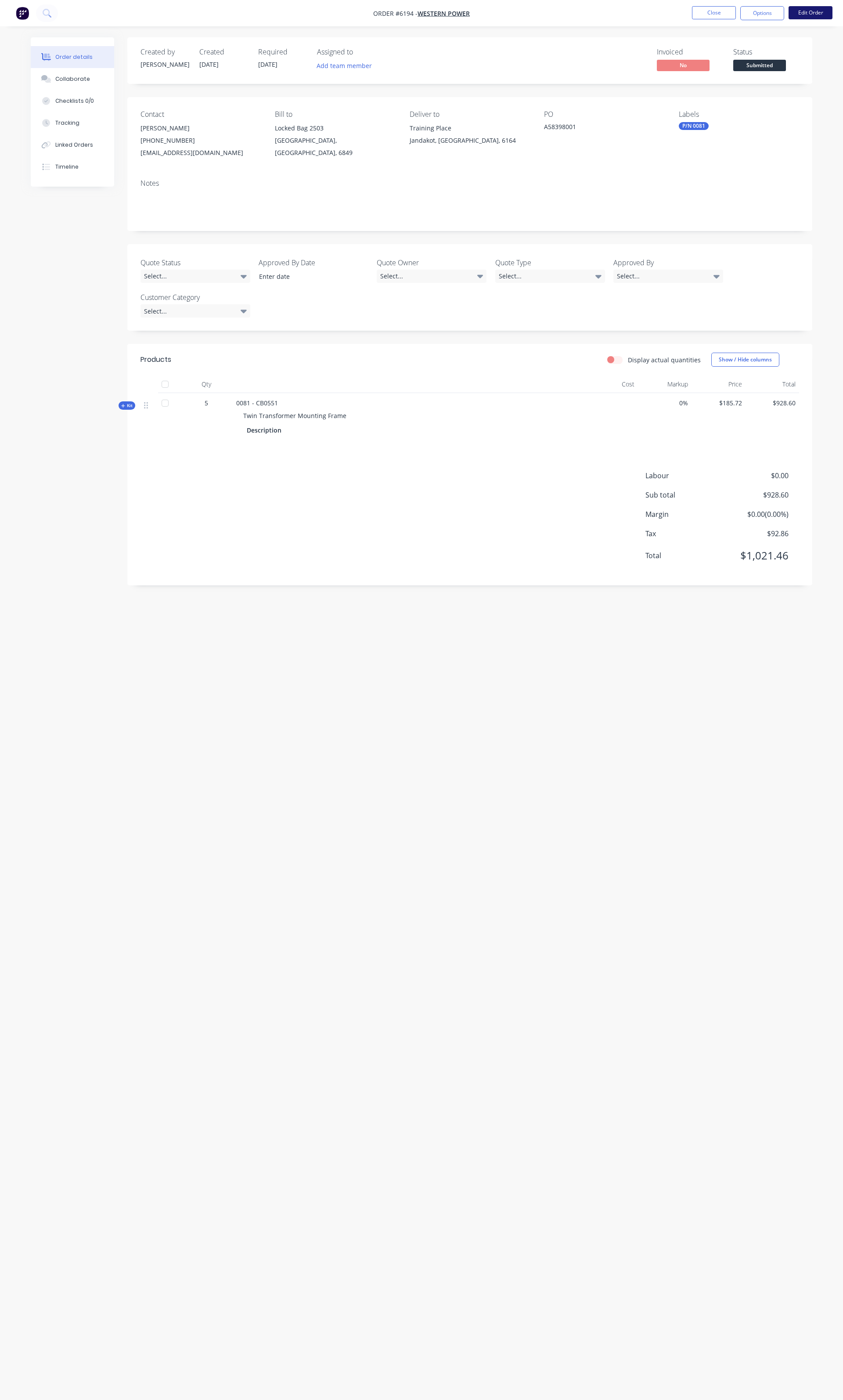
click at [803, 12] on button "Edit Order" at bounding box center [810, 12] width 44 height 13
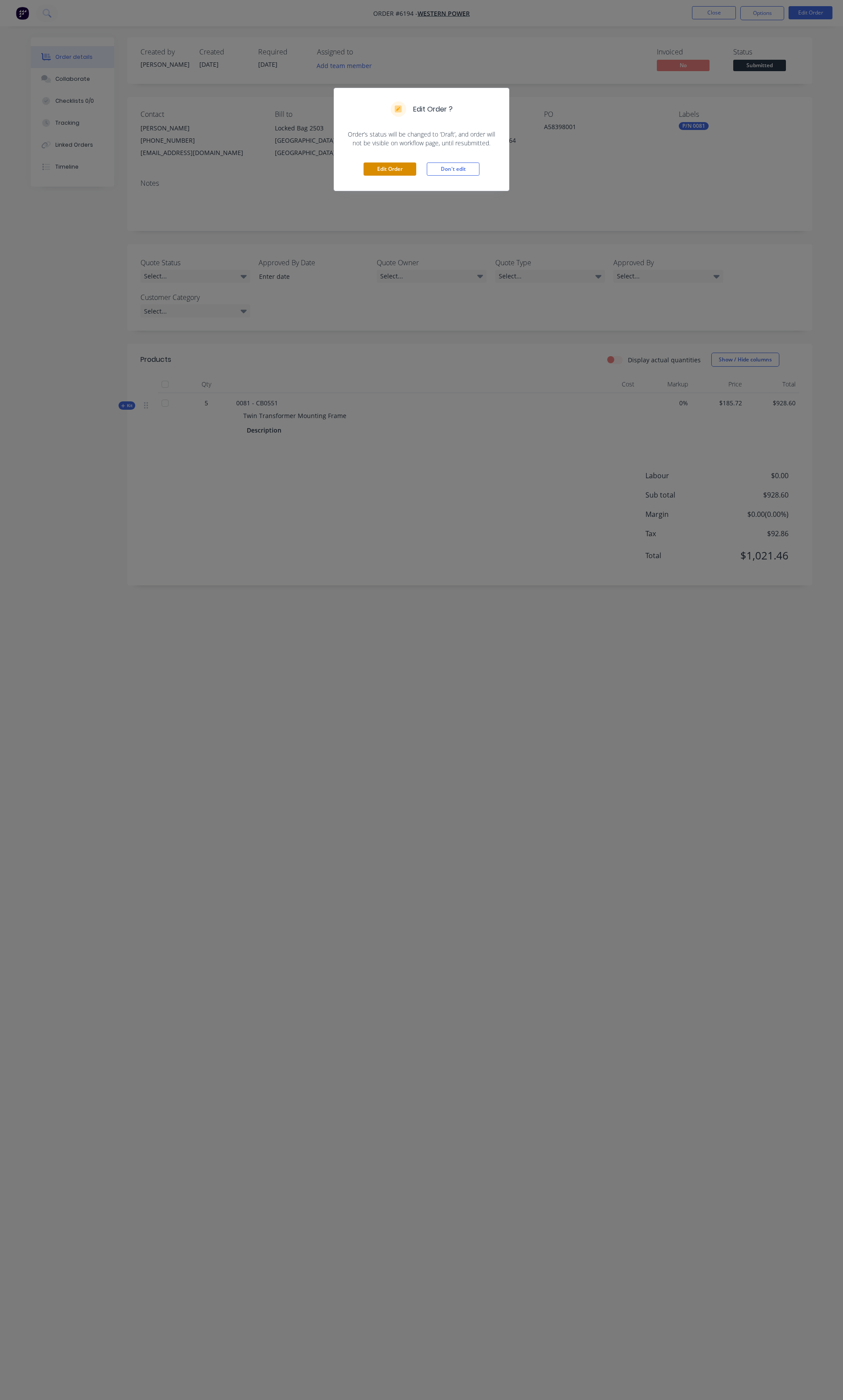
click at [390, 174] on button "Edit Order" at bounding box center [390, 169] width 53 height 13
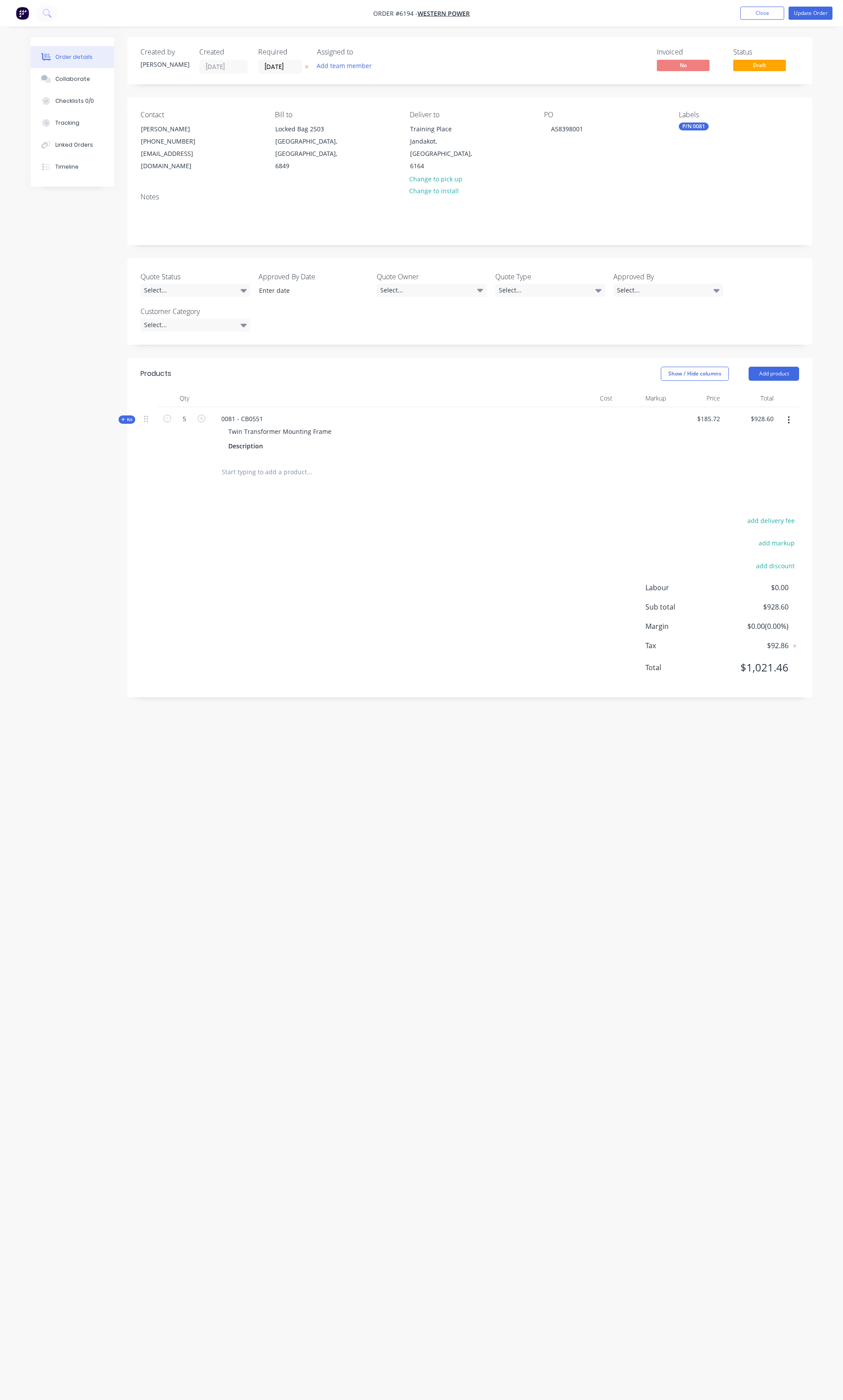
click at [696, 407] on div "$185.72 $185.72" at bounding box center [696, 433] width 54 height 51
click at [698, 412] on div "185.72 $185.72" at bounding box center [708, 418] width 31 height 12
type input "$183.89"
type input "$919.45"
click at [797, 4] on nav "Order #6194 - Western Power Add product Close Update Order" at bounding box center [421, 13] width 843 height 26
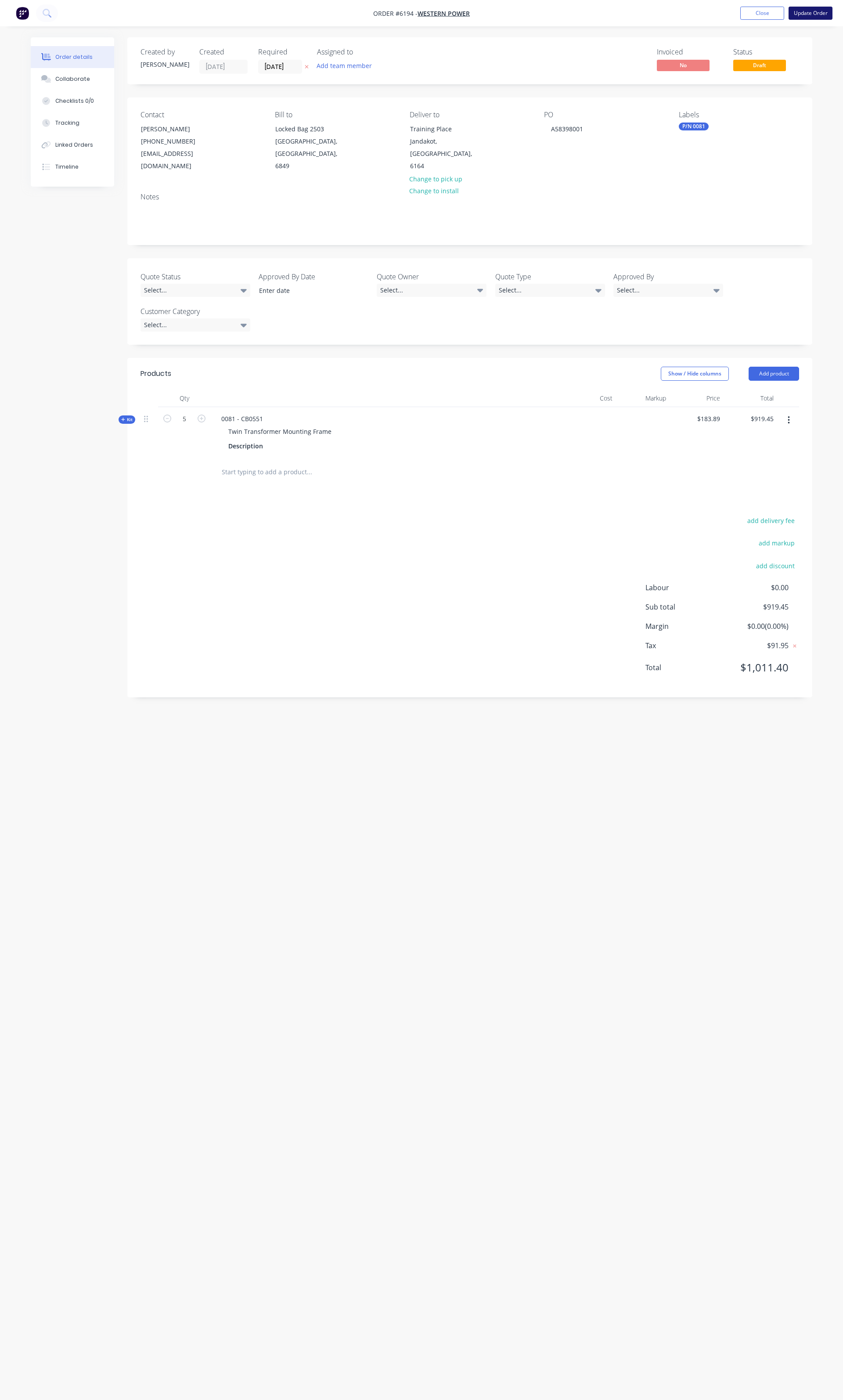
click at [797, 12] on button "Update Order" at bounding box center [810, 13] width 44 height 13
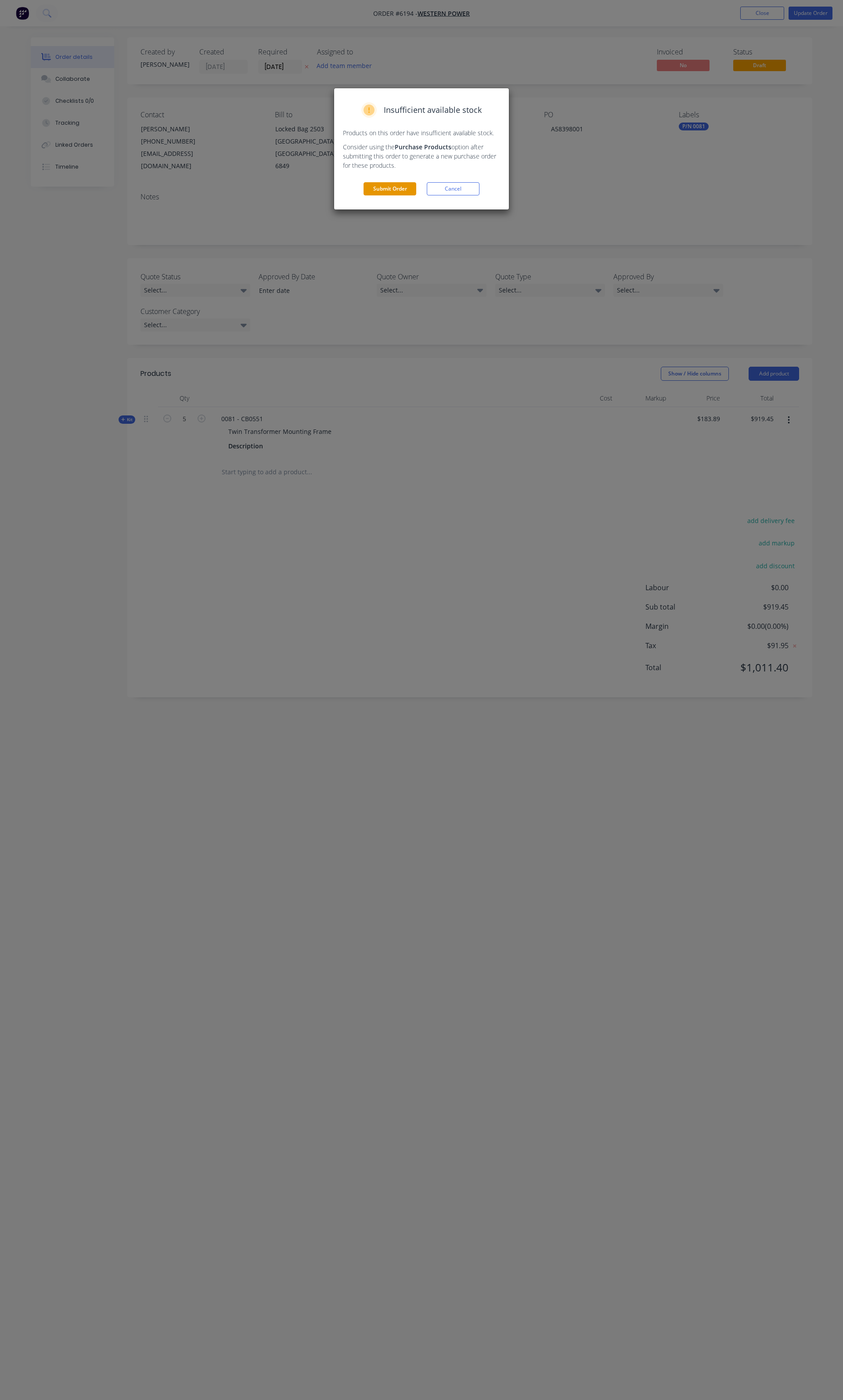
click at [377, 193] on button "Submit Order" at bounding box center [390, 189] width 53 height 13
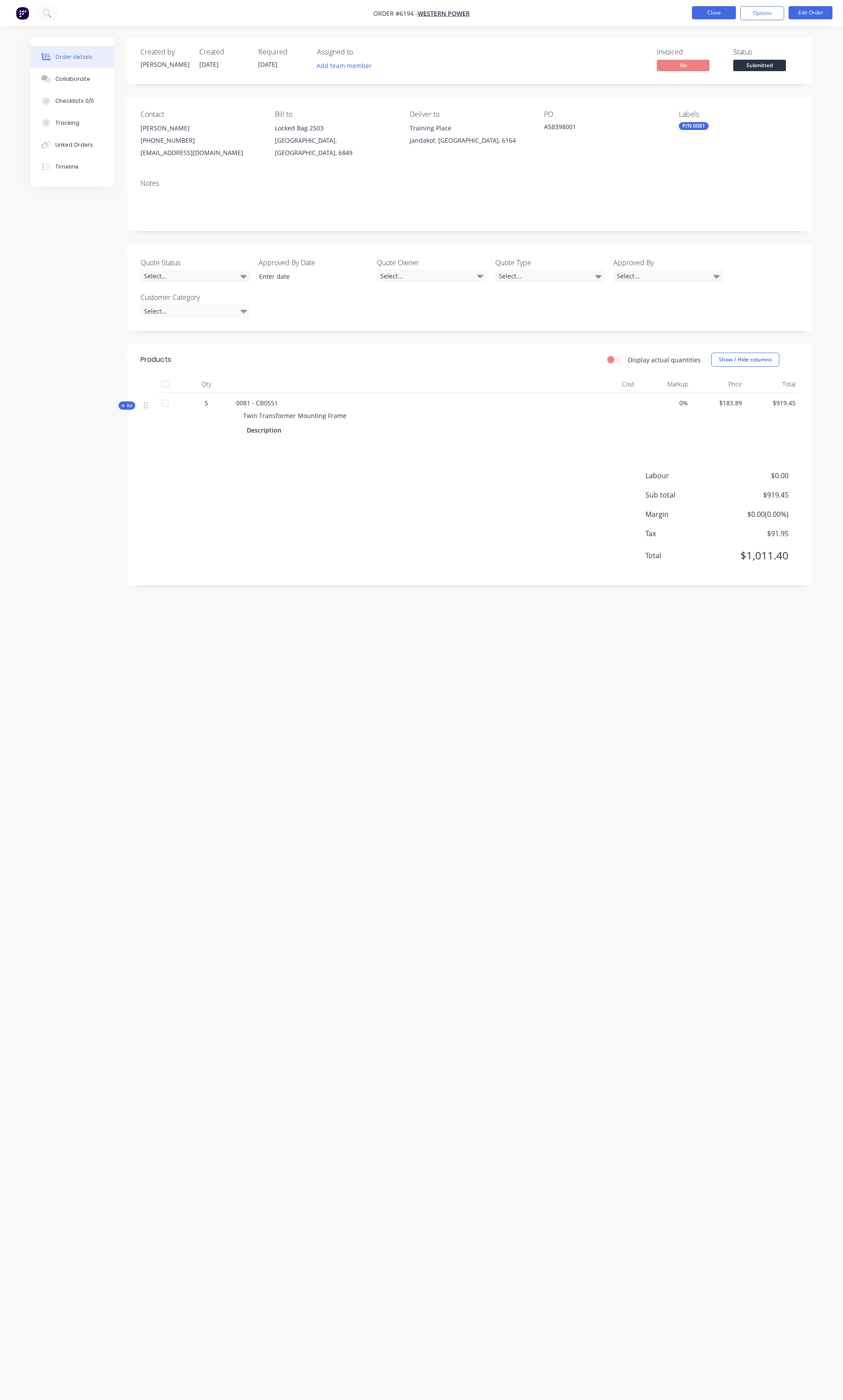
click at [717, 10] on button "Close" at bounding box center [714, 12] width 44 height 13
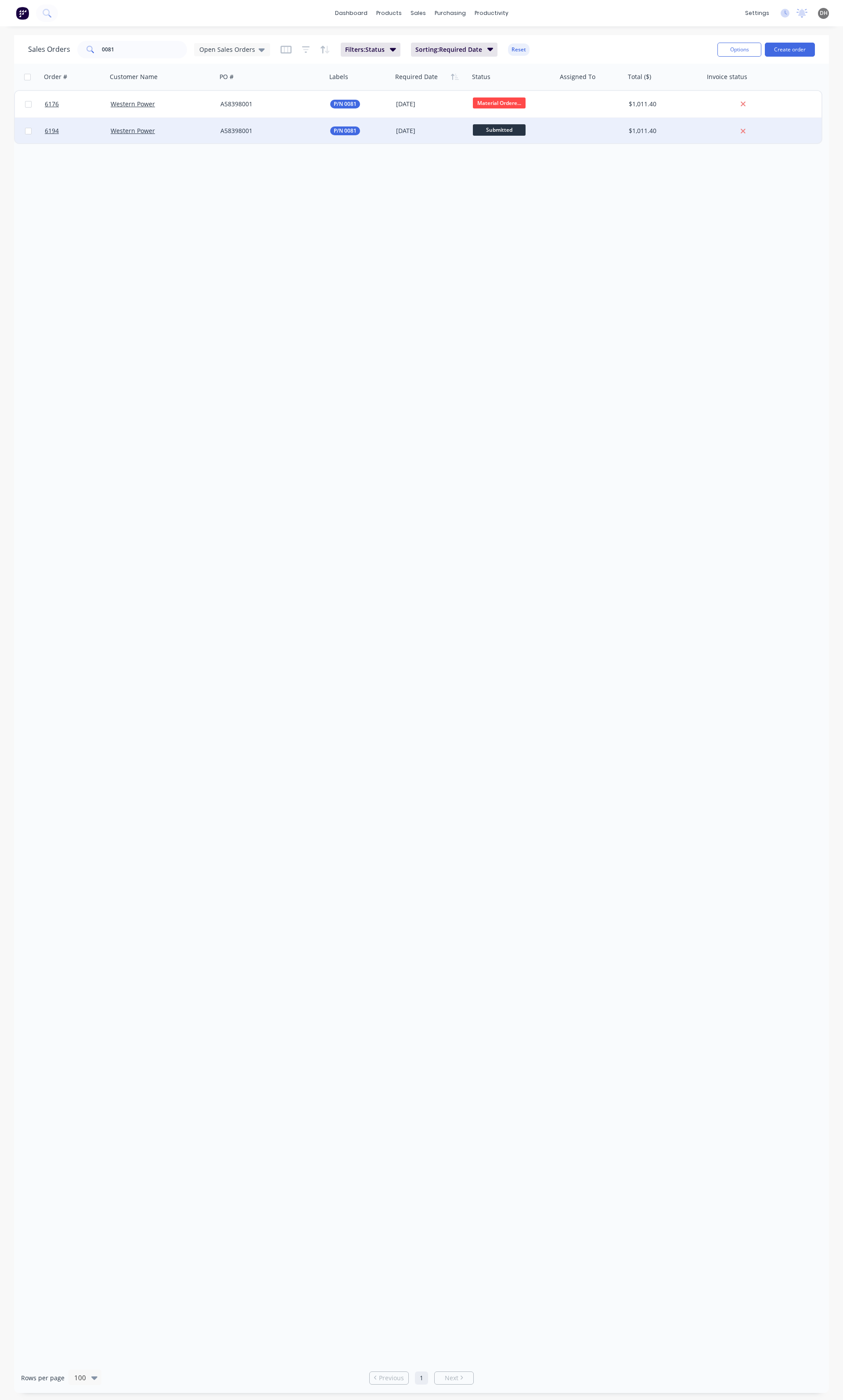
click at [495, 127] on span "Submitted" at bounding box center [499, 130] width 53 height 11
click at [496, 174] on span "Material Ordered" at bounding box center [502, 174] width 52 height 8
click at [409, 231] on div "Order # Customer Name PO # Labels Required Date Status Assigned To Total ($) In…" at bounding box center [422, 713] width 815 height 1299
click at [152, 49] on input "0081" at bounding box center [145, 49] width 86 height 17
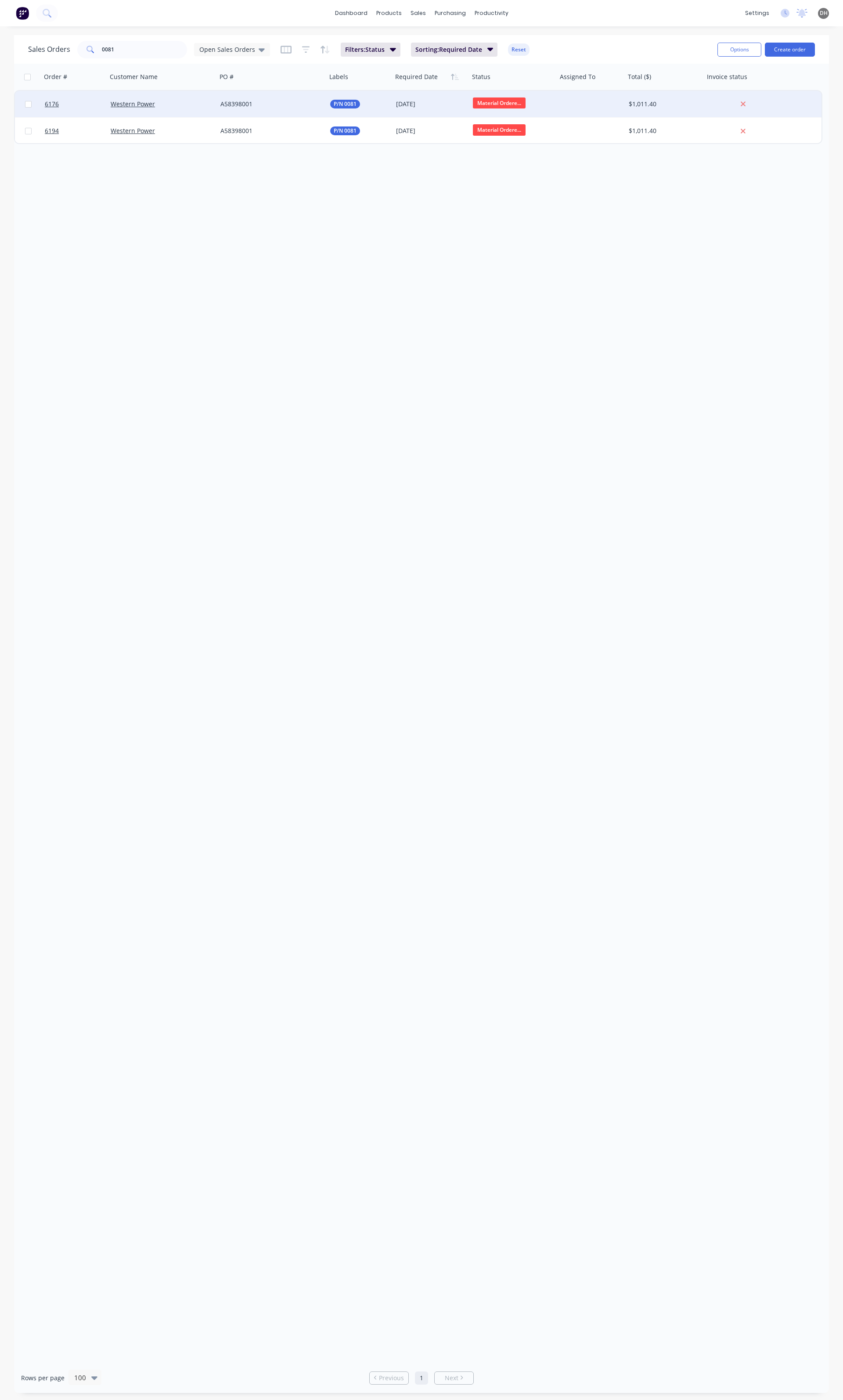
click at [489, 100] on span "Material Ordere..." at bounding box center [499, 103] width 53 height 11
click at [514, 246] on span "Ready for Delivery" at bounding box center [503, 245] width 54 height 8
click at [141, 57] on input "0081" at bounding box center [145, 49] width 86 height 17
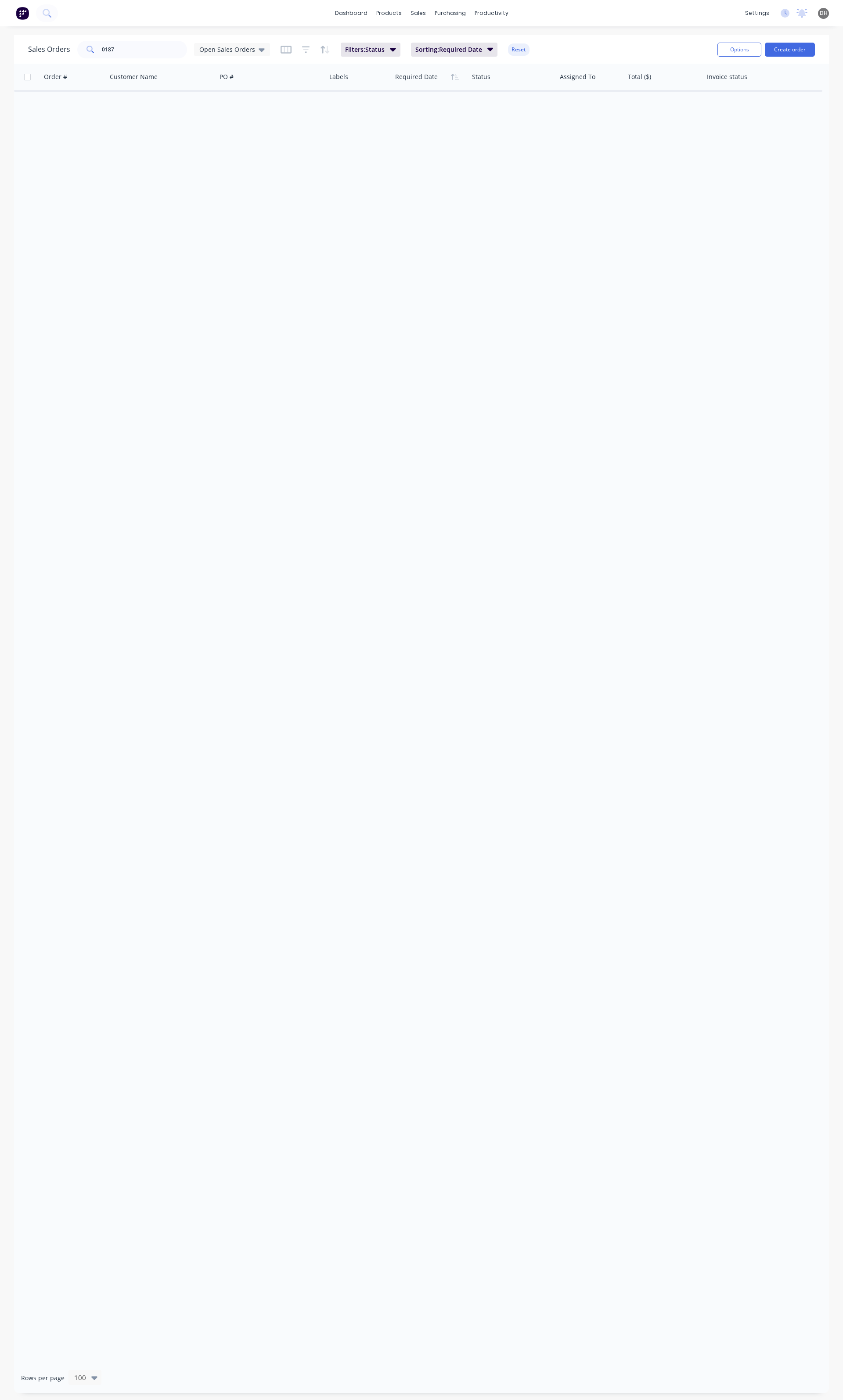
click at [247, 58] on div "Sales Orders 0187 Open Sales Orders" at bounding box center [149, 49] width 242 height 17
click at [239, 52] on span "Open Sales Orders" at bounding box center [227, 49] width 56 height 9
click at [210, 127] on button "None" at bounding box center [247, 124] width 100 height 10
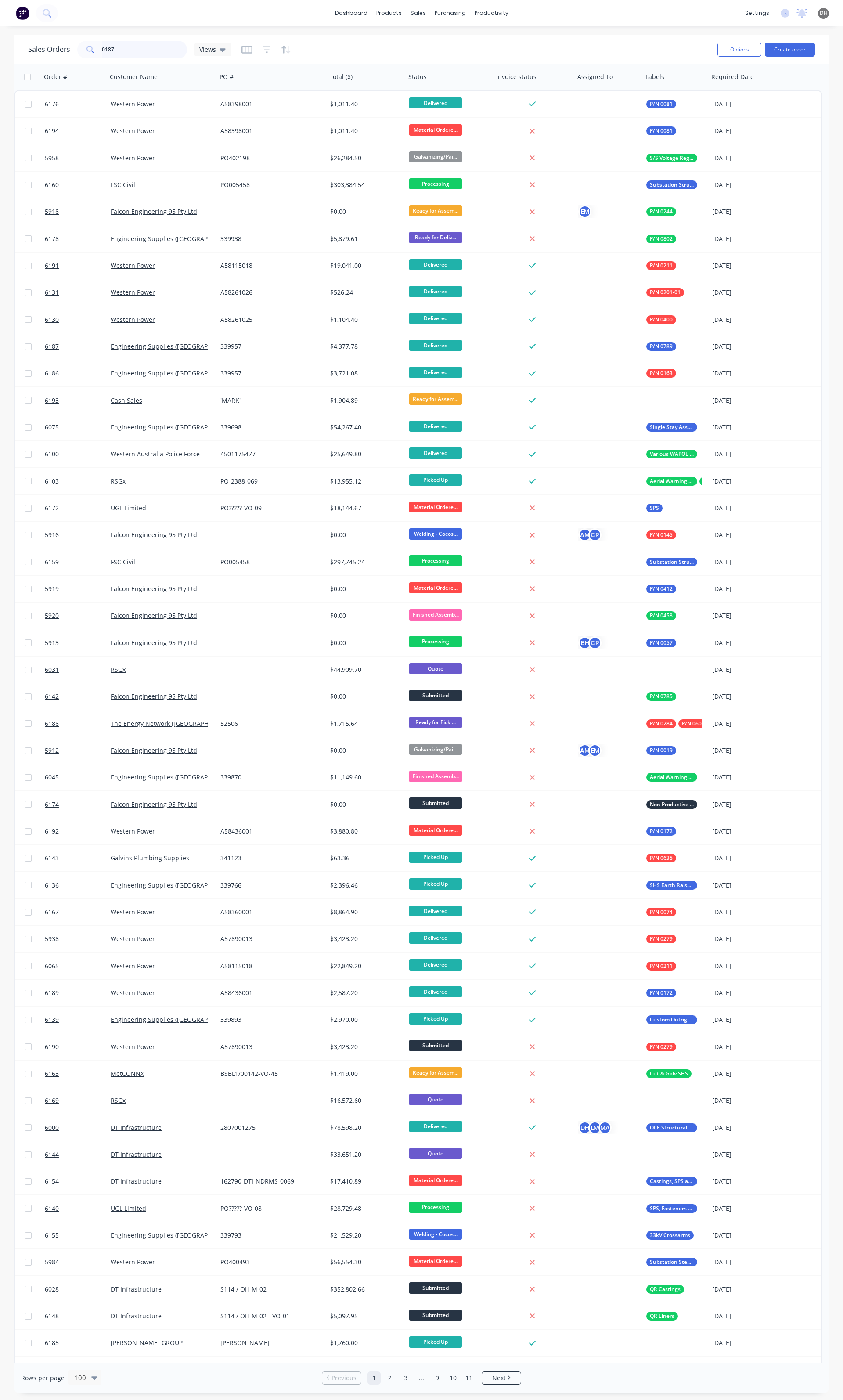
click at [118, 53] on input "0187" at bounding box center [145, 49] width 86 height 17
type input "0187"
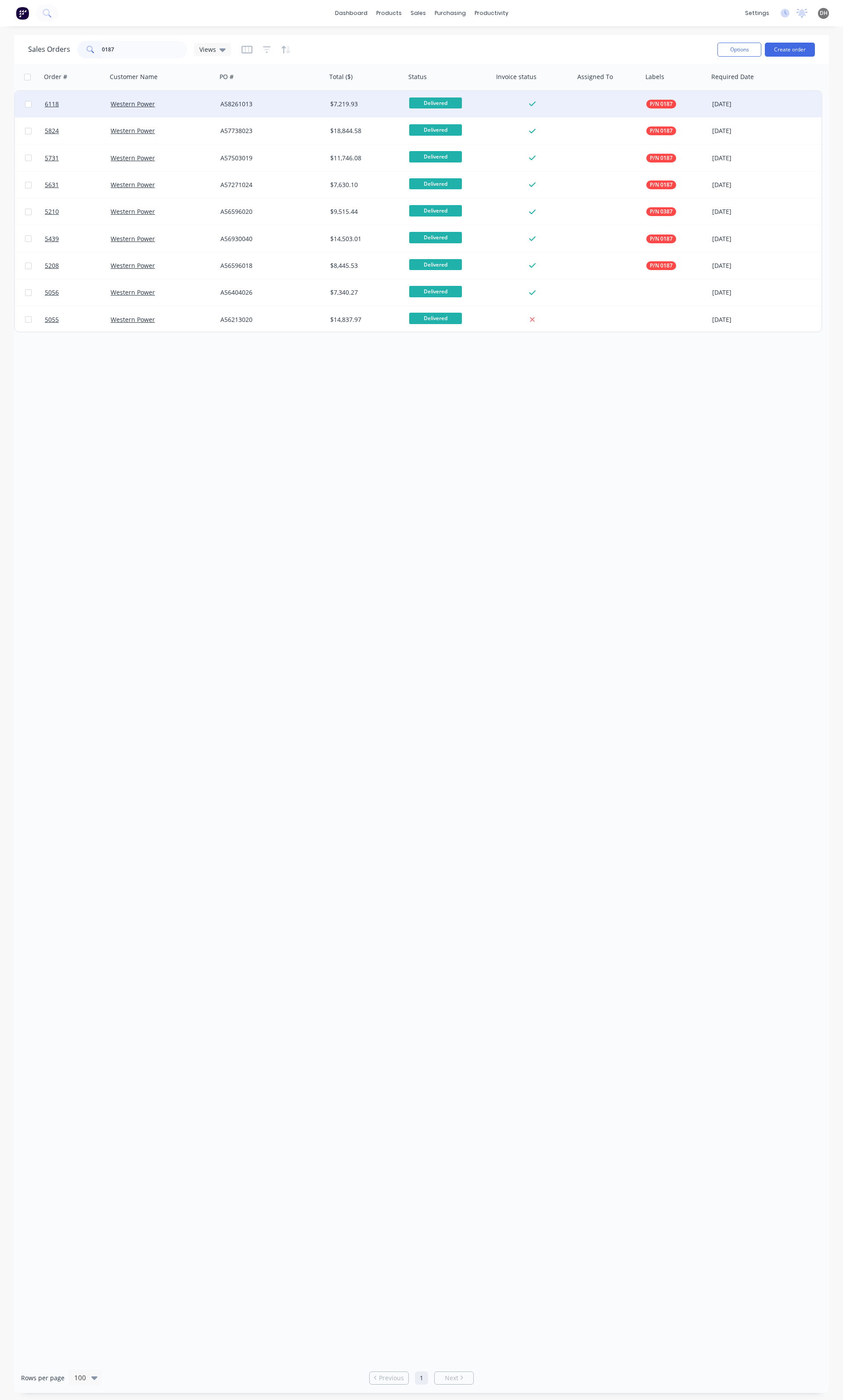
click at [211, 100] on div "Western Power" at bounding box center [162, 104] width 103 height 9
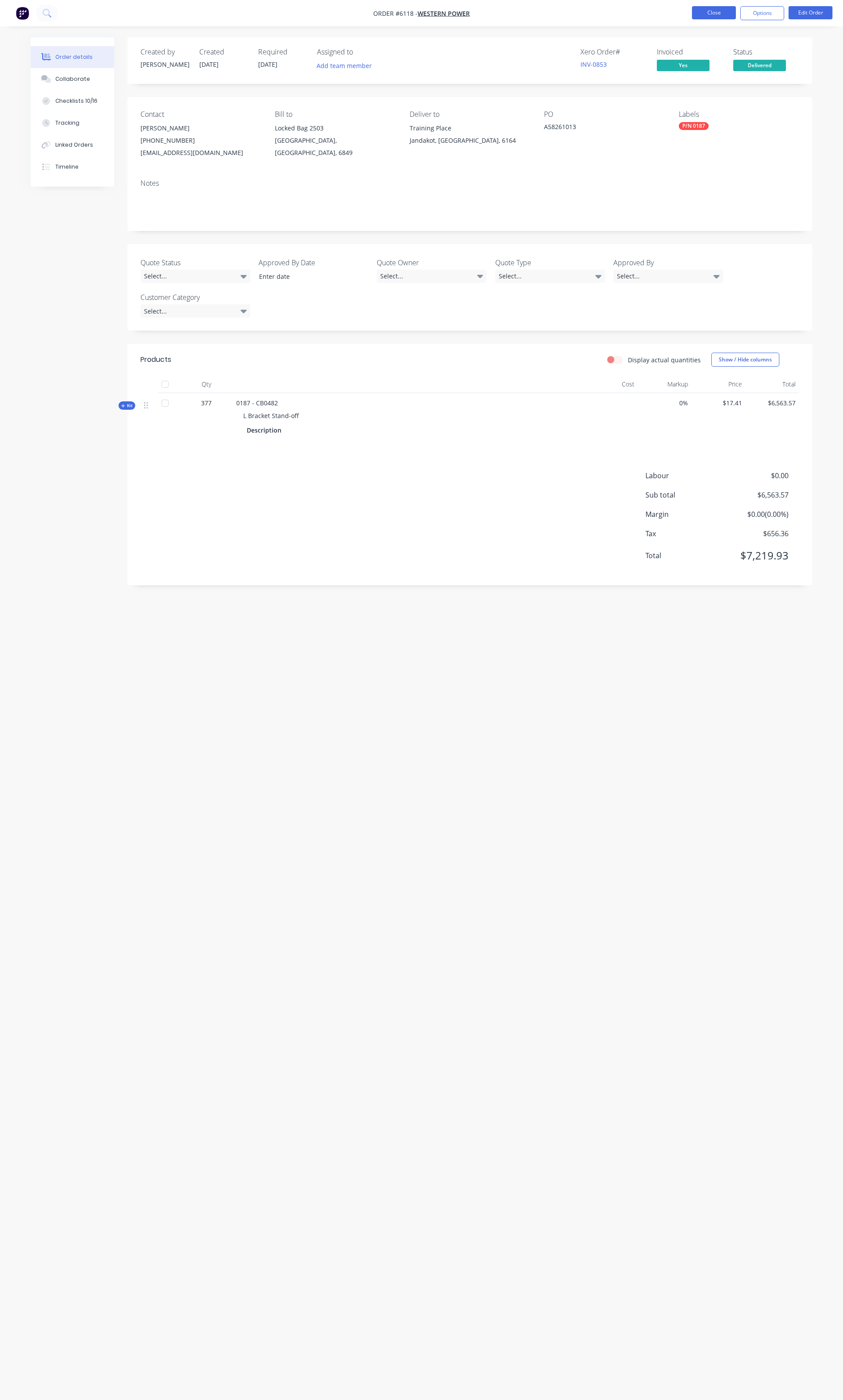
click at [703, 15] on button "Close" at bounding box center [714, 12] width 44 height 13
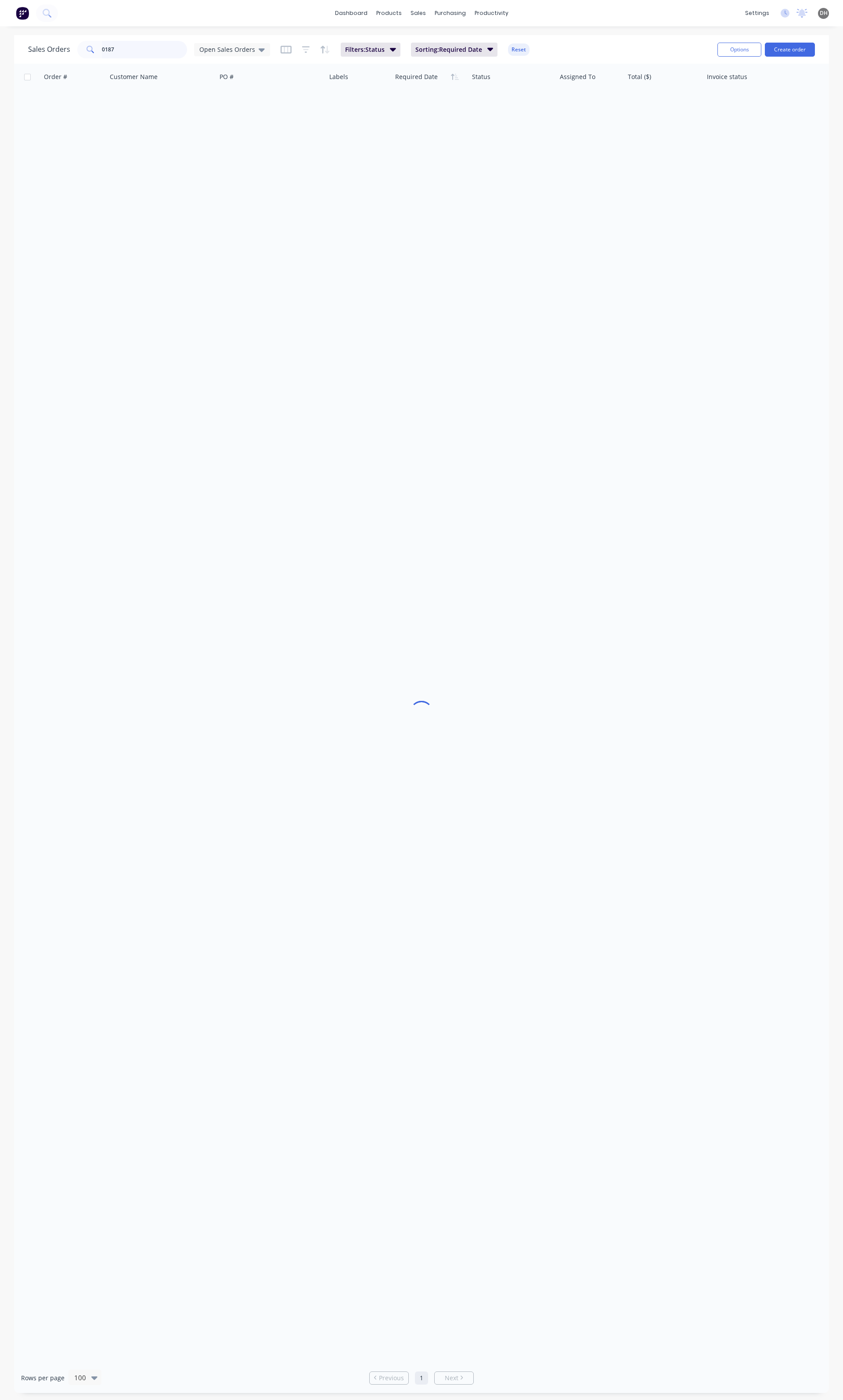
click at [161, 53] on input "0187" at bounding box center [145, 49] width 86 height 17
click at [237, 49] on span "Open Sales Orders" at bounding box center [227, 49] width 56 height 9
click at [214, 122] on button "None" at bounding box center [247, 124] width 100 height 10
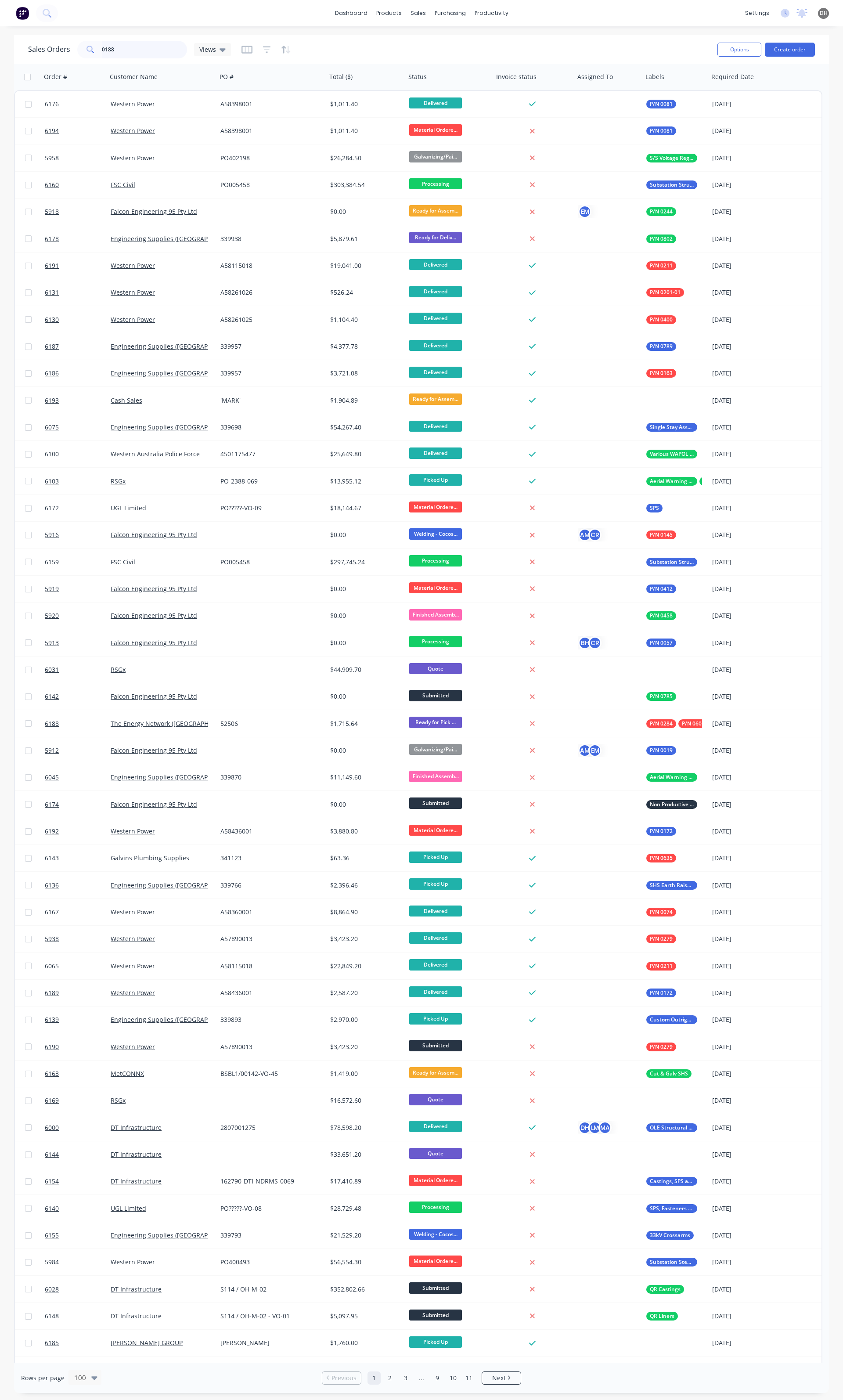
click at [121, 47] on input "0188" at bounding box center [145, 49] width 86 height 17
type input "0188"
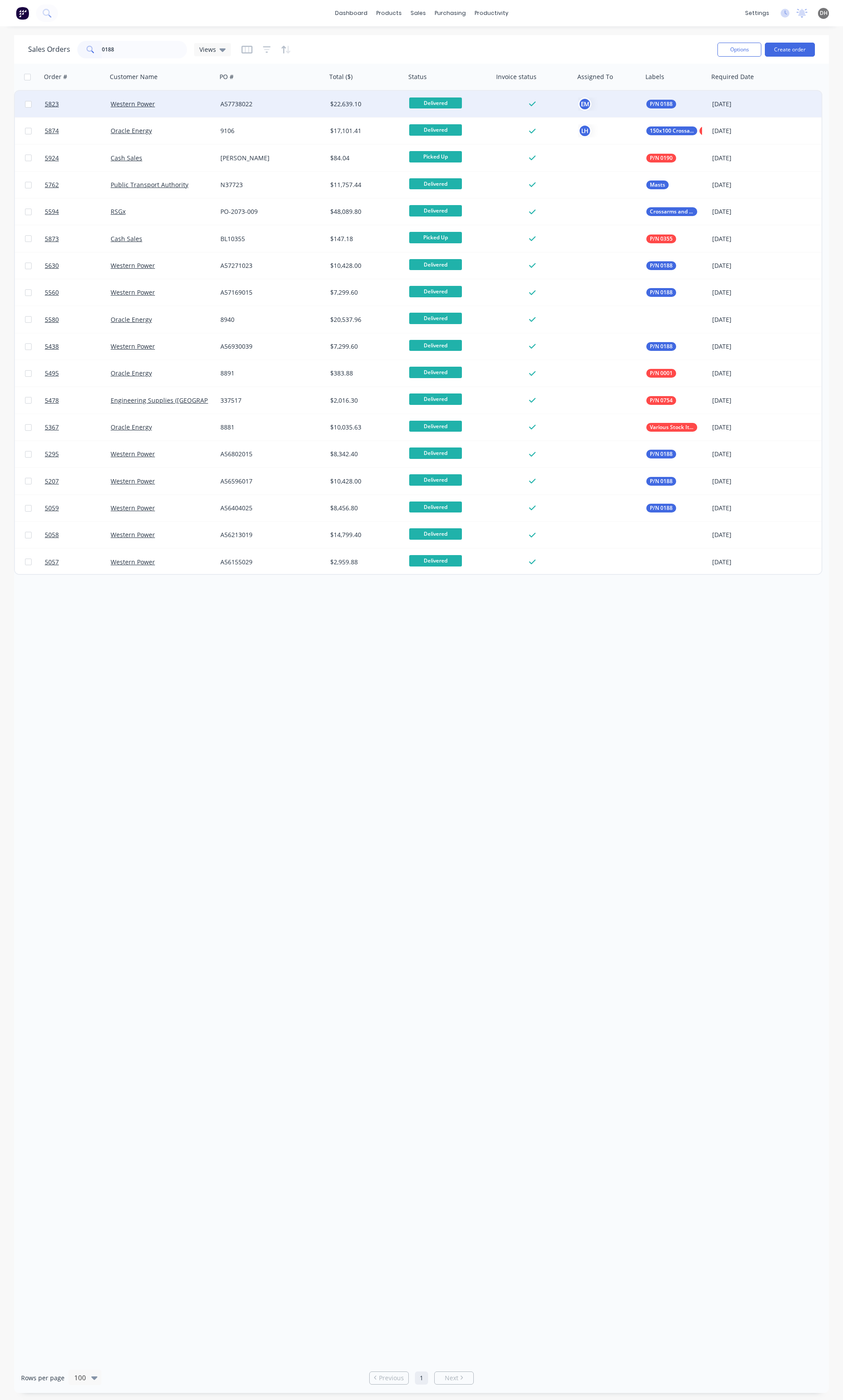
click at [223, 97] on div "A57738022" at bounding box center [272, 104] width 110 height 26
